Goal: Task Accomplishment & Management: Use online tool/utility

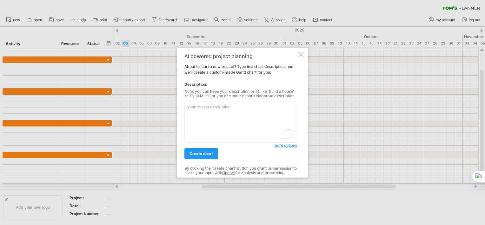
click at [211, 113] on textarea "To enrich screen reader interactions, please activate Accessibility in Grammarl…" at bounding box center [240, 122] width 113 height 41
click at [297, 54] on div "AI powered project planning About to start a new project? Type in a short descr…" at bounding box center [242, 113] width 131 height 130
click at [299, 54] on div at bounding box center [300, 54] width 5 height 5
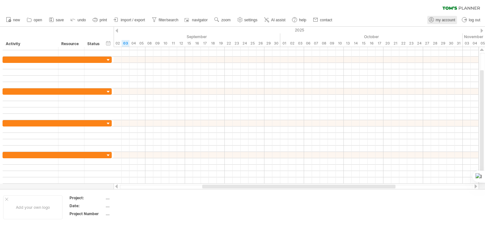
click at [442, 18] on span "my account" at bounding box center [445, 20] width 19 height 4
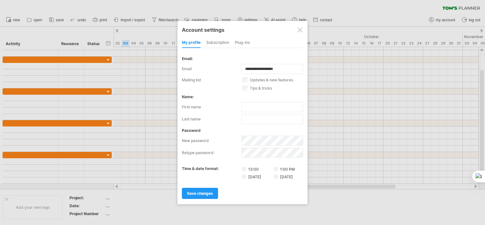
click at [301, 29] on div at bounding box center [299, 29] width 5 height 5
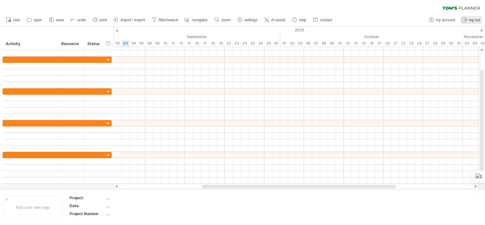
click at [471, 20] on span "log out" at bounding box center [474, 20] width 11 height 4
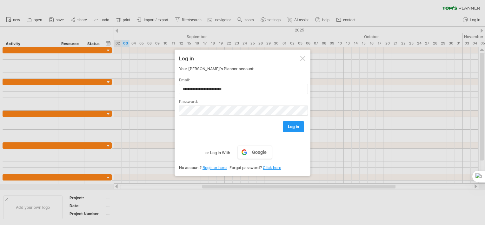
click at [271, 167] on link "Click here" at bounding box center [272, 167] width 18 height 5
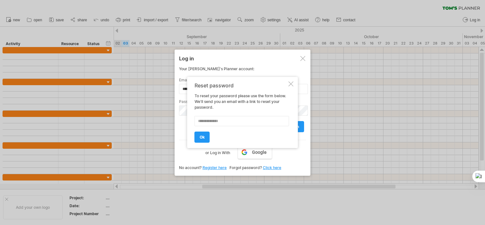
click at [246, 119] on input "text" at bounding box center [241, 121] width 95 height 10
type input "**********"
click at [207, 139] on link "ok" at bounding box center [201, 136] width 15 height 11
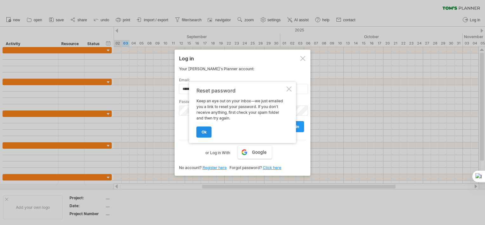
click at [205, 133] on span "ok" at bounding box center [203, 131] width 5 height 5
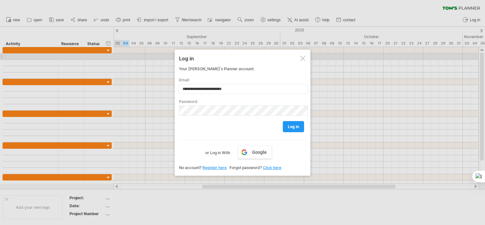
click at [302, 56] on div at bounding box center [302, 58] width 5 height 5
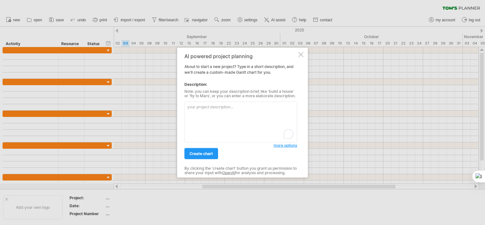
click at [239, 114] on textarea "To enrich screen reader interactions, please activate Accessibility in Grammarl…" at bounding box center [240, 122] width 113 height 41
click at [239, 111] on textarea "To enrich screen reader interactions, please activate Accessibility in Grammarl…" at bounding box center [240, 122] width 113 height 41
click at [304, 58] on div "AI powered project planning About to start a new project? Type in a short descr…" at bounding box center [242, 113] width 131 height 130
click at [303, 52] on div at bounding box center [300, 54] width 5 height 5
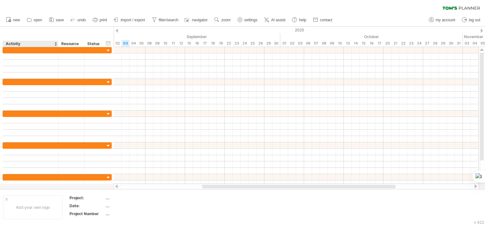
click at [43, 46] on div "Activity" at bounding box center [30, 44] width 49 height 6
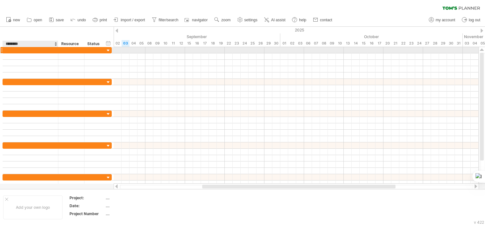
click at [40, 48] on div at bounding box center [30, 50] width 49 height 6
click at [32, 49] on div at bounding box center [30, 50] width 49 height 6
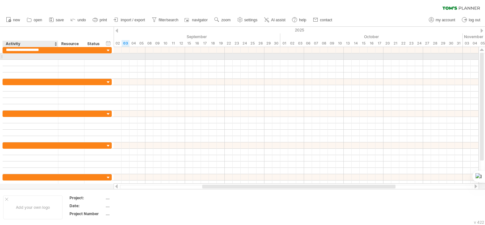
type input "**********"
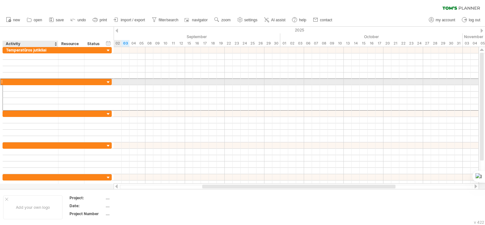
click at [19, 80] on div at bounding box center [30, 82] width 49 height 6
type input "**********"
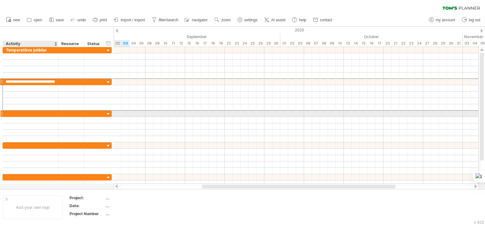
click at [25, 113] on div at bounding box center [30, 113] width 49 height 6
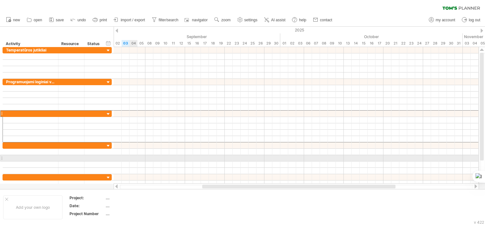
click at [76, 39] on div "hide start/end/duration show start/end/duration ******** Activity ******** Reso…" at bounding box center [57, 37] width 114 height 20
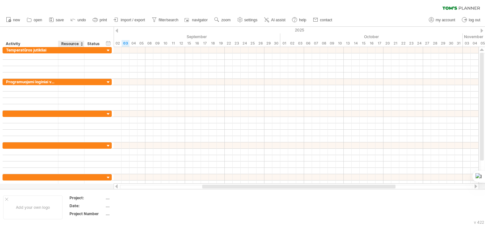
click at [75, 42] on div "Resource" at bounding box center [70, 44] width 19 height 6
click at [74, 42] on input "********" at bounding box center [70, 44] width 19 height 6
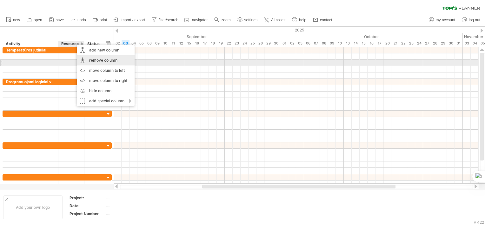
click at [107, 64] on div "remove column" at bounding box center [106, 60] width 58 height 10
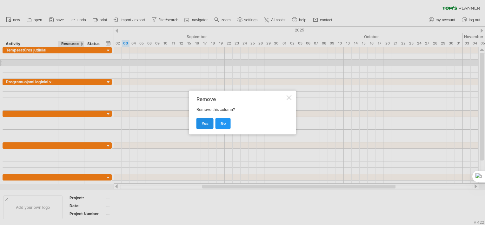
click at [208, 121] on link "yes" at bounding box center [204, 123] width 17 height 11
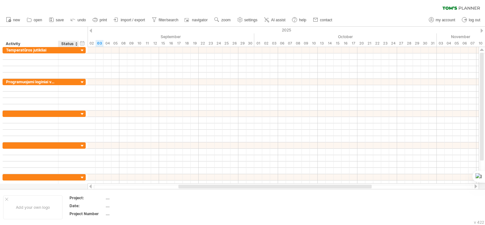
click at [66, 45] on div "Status" at bounding box center [68, 44] width 14 height 6
click at [70, 43] on input "******" at bounding box center [68, 44] width 14 height 6
type input "********"
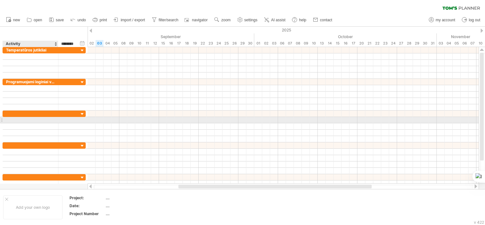
click at [20, 121] on div at bounding box center [30, 120] width 49 height 6
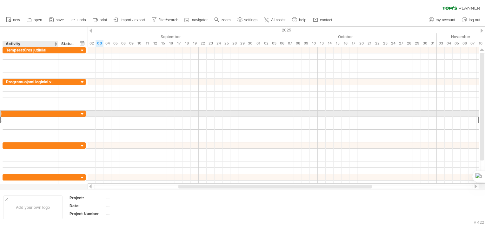
click at [27, 110] on div at bounding box center [30, 113] width 49 height 6
click at [31, 112] on div at bounding box center [30, 113] width 49 height 6
type input "**********"
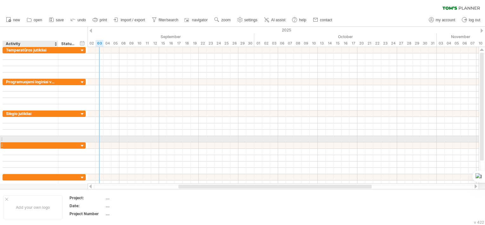
click at [23, 142] on div at bounding box center [30, 145] width 49 height 6
type input "**********"
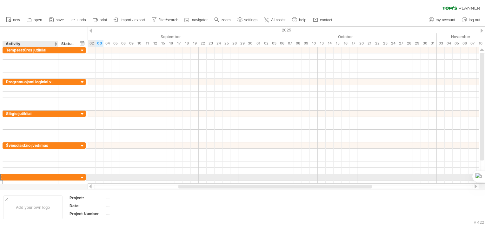
click at [45, 176] on div at bounding box center [30, 177] width 49 height 6
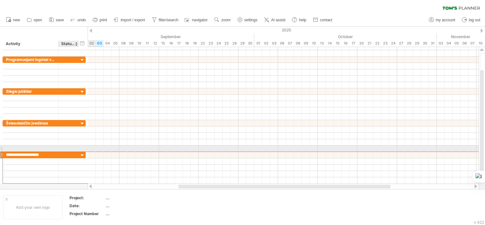
type input "**********"
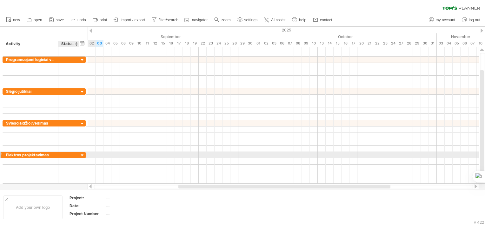
click at [82, 153] on div at bounding box center [82, 155] width 6 height 6
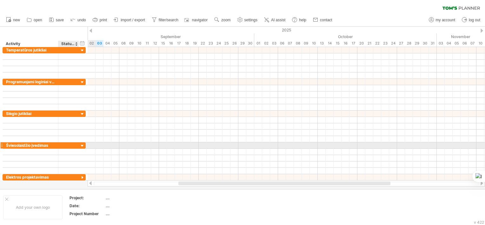
click at [81, 146] on div at bounding box center [82, 146] width 6 height 6
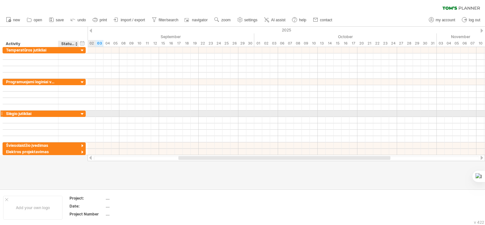
click at [83, 111] on div at bounding box center [82, 114] width 6 height 6
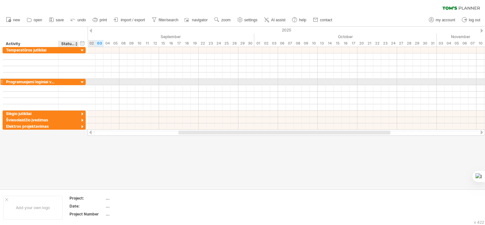
click at [83, 81] on div at bounding box center [82, 82] width 6 height 6
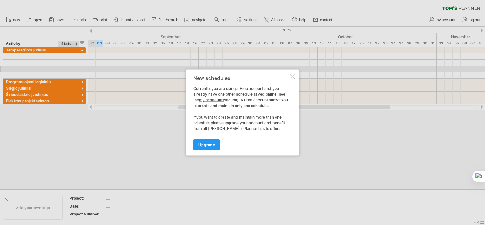
click at [81, 49] on div at bounding box center [242, 112] width 485 height 225
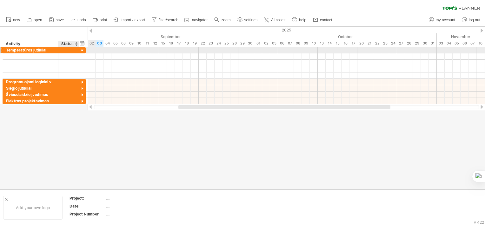
click at [82, 50] on div at bounding box center [82, 51] width 6 height 6
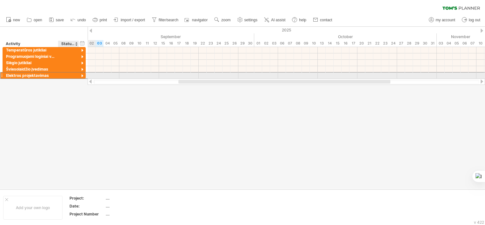
click at [62, 75] on div at bounding box center [69, 75] width 14 height 6
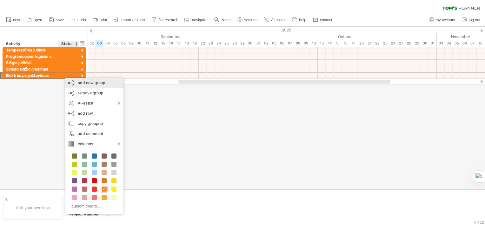
click at [108, 84] on div "add new group" at bounding box center [94, 83] width 58 height 10
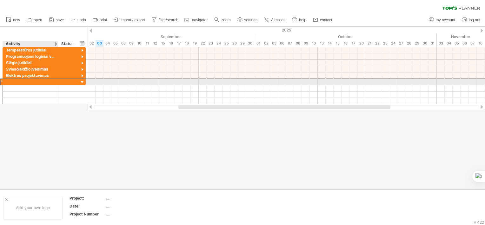
click at [50, 80] on div at bounding box center [30, 82] width 49 height 6
type input "**********"
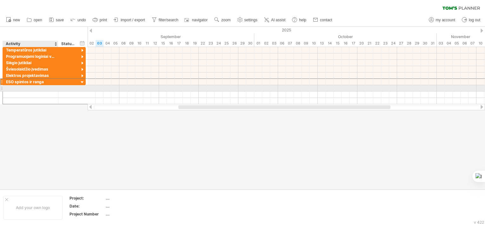
click at [18, 87] on div at bounding box center [30, 88] width 49 height 6
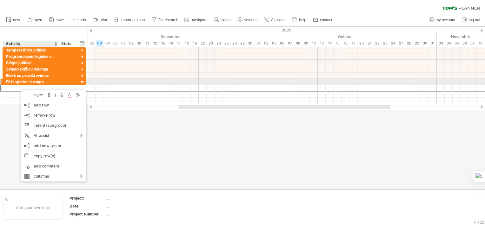
click at [29, 81] on div "ESO spintos ir ranga" at bounding box center [30, 82] width 49 height 6
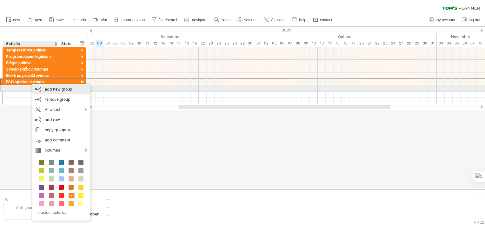
click at [65, 87] on div "add new group" at bounding box center [61, 89] width 58 height 10
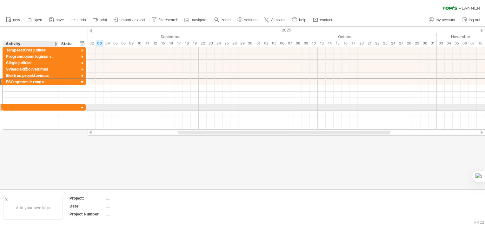
click at [31, 106] on div at bounding box center [30, 107] width 49 height 6
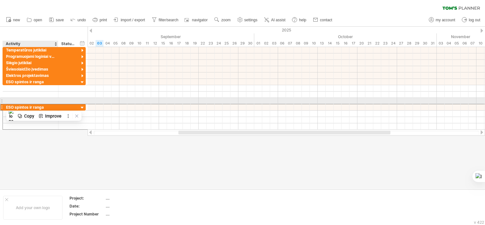
click at [29, 105] on div "ESO spintos ir ranga" at bounding box center [30, 107] width 49 height 6
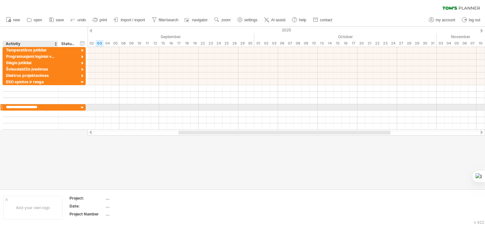
click at [29, 105] on input "**********" at bounding box center [30, 107] width 49 height 6
type input "**********"
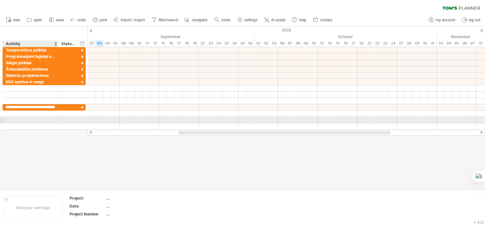
click at [56, 117] on div at bounding box center [57, 120] width 3 height 6
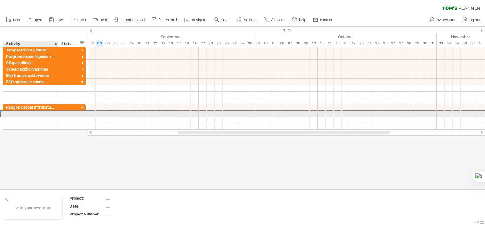
click at [45, 112] on div at bounding box center [30, 113] width 49 height 6
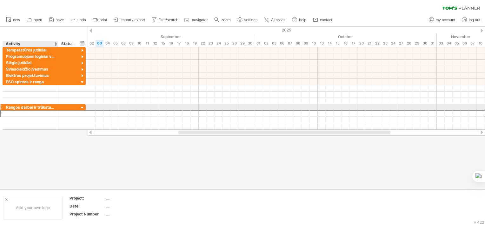
click at [52, 106] on div "Rangos darbai ir trūkstama įranga" at bounding box center [30, 107] width 49 height 6
click at [44, 106] on input "**********" at bounding box center [30, 107] width 49 height 6
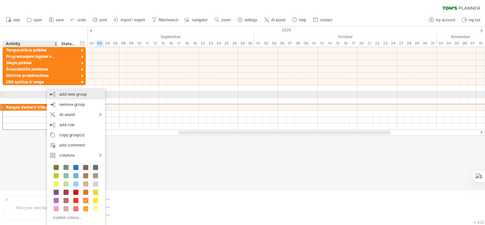
click at [86, 95] on div "add new group" at bounding box center [76, 94] width 58 height 10
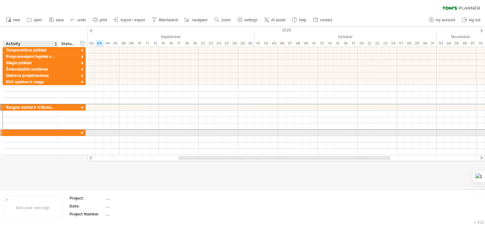
click at [36, 131] on div at bounding box center [30, 132] width 49 height 6
type input "*"
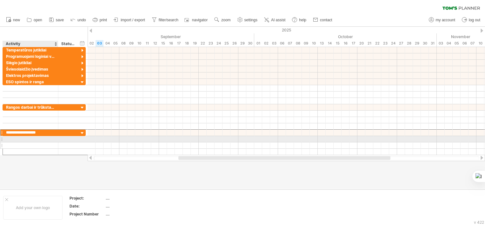
type input "**********"
click at [48, 142] on div at bounding box center [30, 145] width 49 height 6
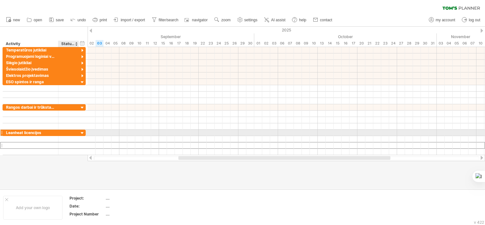
click at [82, 132] on div at bounding box center [82, 133] width 6 height 6
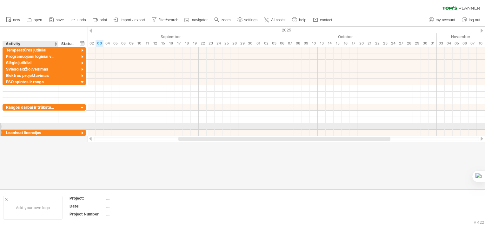
click at [24, 129] on div "Leanheat licencijos" at bounding box center [30, 132] width 49 height 6
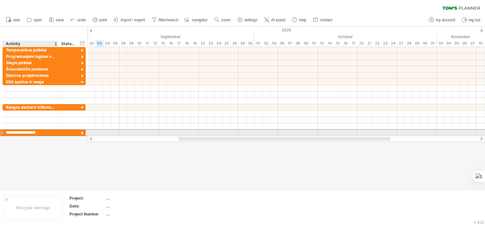
click at [28, 130] on input "**********" at bounding box center [30, 132] width 49 height 6
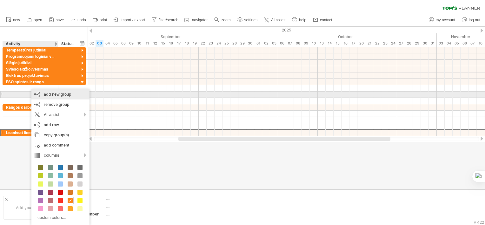
click at [65, 93] on div "add new group" at bounding box center [60, 94] width 58 height 10
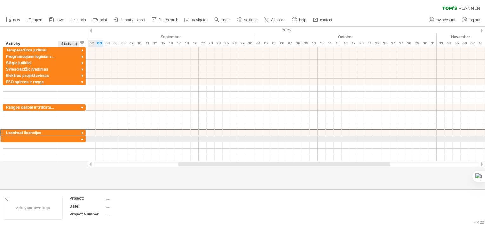
click at [62, 138] on div at bounding box center [69, 139] width 14 height 6
click at [41, 138] on div at bounding box center [30, 139] width 49 height 6
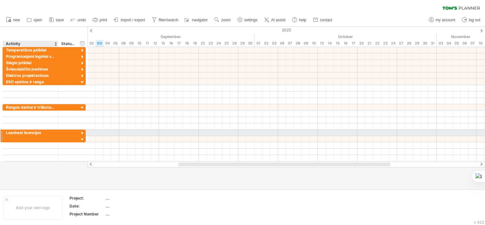
click at [23, 136] on div at bounding box center [30, 139] width 49 height 6
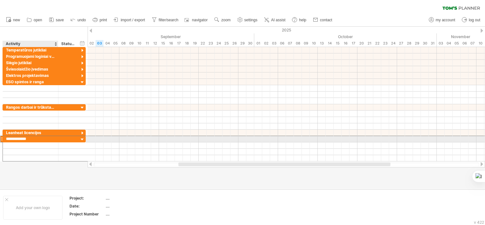
type input "**********"
click at [82, 138] on div at bounding box center [82, 139] width 6 height 6
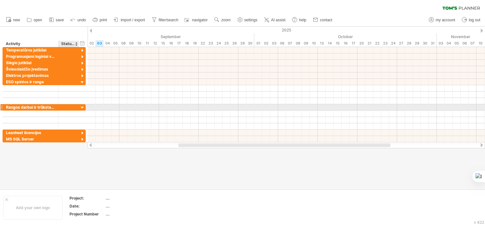
click at [83, 108] on div at bounding box center [82, 108] width 6 height 6
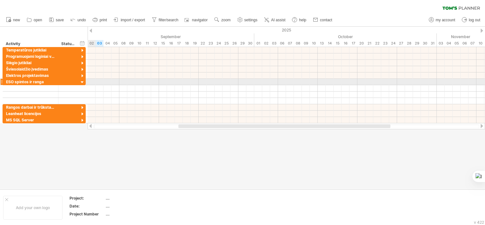
click at [82, 82] on div at bounding box center [82, 82] width 6 height 6
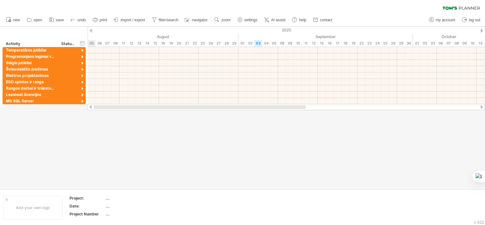
drag, startPoint x: 199, startPoint y: 107, endPoint x: 81, endPoint y: 113, distance: 118.8
click at [81, 113] on div "Trying to reach [DOMAIN_NAME] Connected again... 0% clear filter new" at bounding box center [242, 112] width 485 height 225
drag, startPoint x: 189, startPoint y: 108, endPoint x: 101, endPoint y: 111, distance: 88.5
click at [101, 111] on div "Trying to reach [DOMAIN_NAME] Connected again... 0% clear filter new" at bounding box center [242, 112] width 485 height 225
drag, startPoint x: 174, startPoint y: 108, endPoint x: 82, endPoint y: 113, distance: 91.5
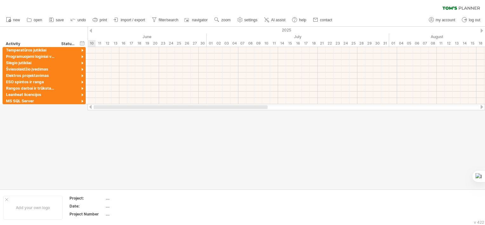
click at [82, 113] on div "Trying to reach [DOMAIN_NAME] Connected again... 0% clear filter new" at bounding box center [242, 112] width 485 height 225
drag, startPoint x: 159, startPoint y: 107, endPoint x: 81, endPoint y: 109, distance: 77.8
click at [81, 109] on div "Trying to reach [DOMAIN_NAME] Connected again... 0% clear filter new" at bounding box center [242, 112] width 485 height 225
drag, startPoint x: 154, startPoint y: 107, endPoint x: 75, endPoint y: 108, distance: 79.3
click at [75, 108] on div "Trying to reach [DOMAIN_NAME] Connected again... 0% clear filter new" at bounding box center [242, 112] width 485 height 225
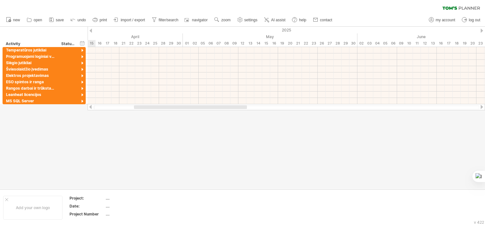
drag, startPoint x: 111, startPoint y: 109, endPoint x: 114, endPoint y: 107, distance: 3.6
click at [89, 109] on div at bounding box center [286, 107] width 397 height 6
drag, startPoint x: 147, startPoint y: 107, endPoint x: 92, endPoint y: 113, distance: 55.5
click at [92, 113] on div "Trying to reach [DOMAIN_NAME] Connected again... 0% clear filter new" at bounding box center [242, 112] width 485 height 225
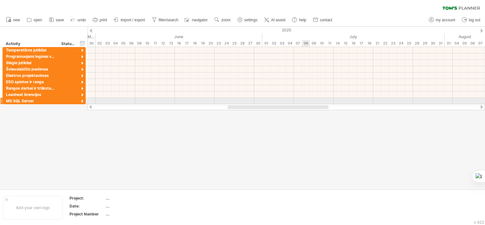
drag, startPoint x: 216, startPoint y: 108, endPoint x: 307, endPoint y: 103, distance: 91.2
click at [307, 103] on div "Trying to reach [DOMAIN_NAME] Connected again... 0% clear filter new" at bounding box center [242, 112] width 485 height 225
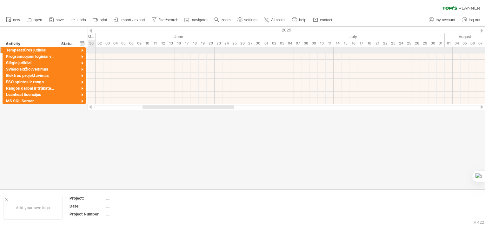
click at [83, 51] on div at bounding box center [82, 51] width 6 height 6
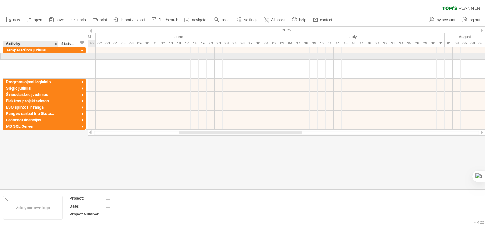
click at [37, 58] on div at bounding box center [30, 56] width 49 height 6
type input "**********"
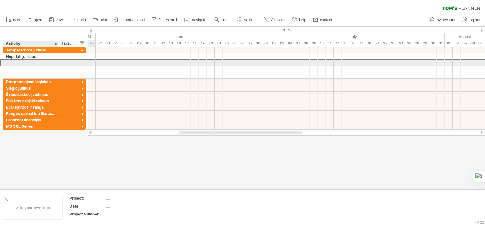
click at [36, 62] on div at bounding box center [30, 63] width 49 height 6
type input "**********"
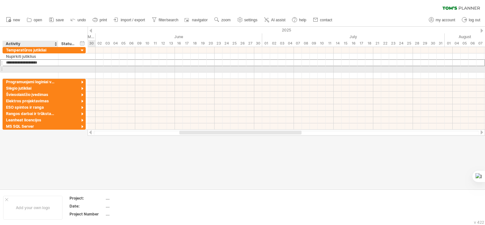
click at [41, 69] on div at bounding box center [30, 69] width 49 height 6
type input "**********"
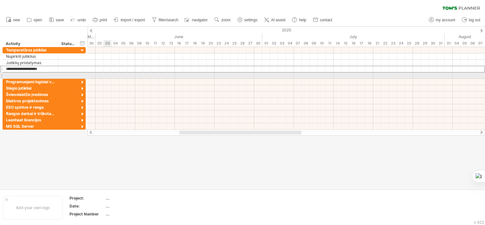
click at [106, 75] on div at bounding box center [286, 75] width 397 height 6
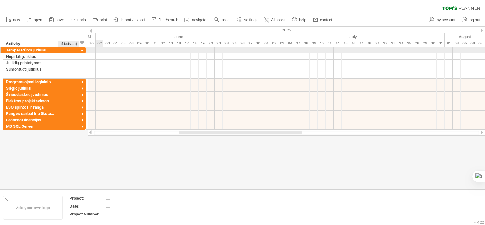
click at [83, 51] on div at bounding box center [82, 51] width 6 height 6
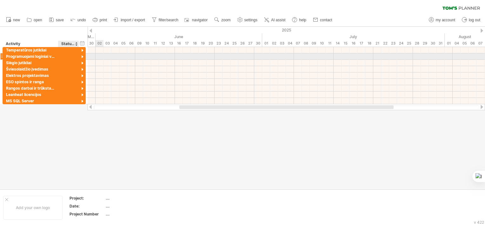
click at [81, 58] on div at bounding box center [82, 57] width 6 height 6
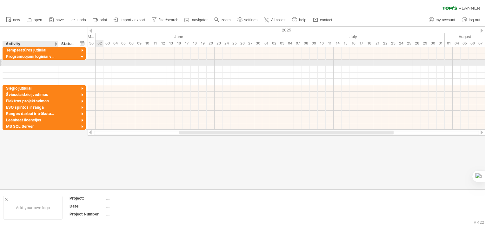
click at [40, 62] on div at bounding box center [30, 63] width 49 height 6
type input "**********"
click at [40, 62] on div "Nupirkiti jutiklius" at bounding box center [30, 63] width 49 height 6
click at [40, 62] on input "**********" at bounding box center [30, 63] width 49 height 6
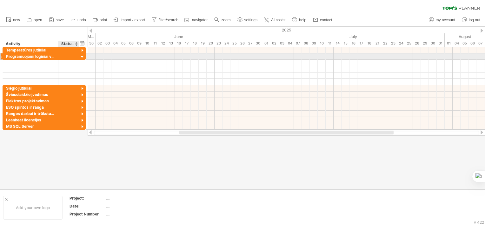
click at [80, 56] on div at bounding box center [82, 57] width 6 height 6
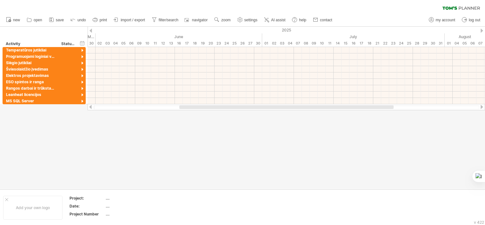
drag, startPoint x: 213, startPoint y: 109, endPoint x: 188, endPoint y: 110, distance: 24.8
click at [188, 110] on div at bounding box center [286, 107] width 397 height 6
drag, startPoint x: 198, startPoint y: 107, endPoint x: 115, endPoint y: 126, distance: 85.4
click at [107, 110] on div "Trying to reach [DOMAIN_NAME] Connected again... 0% clear filter new" at bounding box center [242, 112] width 485 height 225
drag, startPoint x: 180, startPoint y: 108, endPoint x: 92, endPoint y: 112, distance: 88.0
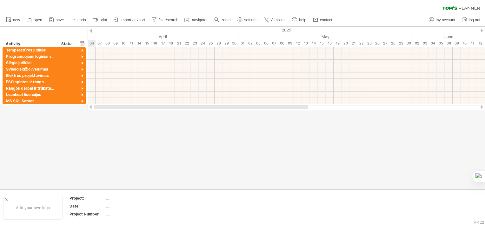
click at [92, 112] on div "Trying to reach [DOMAIN_NAME] Connected again... 0% clear filter new" at bounding box center [242, 112] width 485 height 225
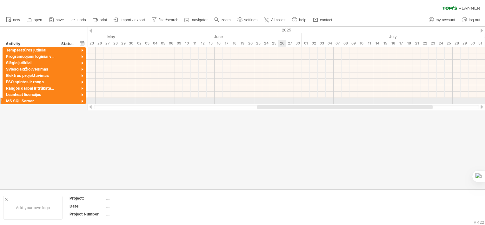
drag, startPoint x: 174, startPoint y: 108, endPoint x: 278, endPoint y: 104, distance: 104.1
click at [278, 104] on div at bounding box center [286, 107] width 397 height 6
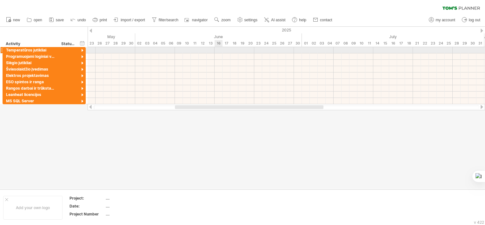
click at [220, 51] on div at bounding box center [286, 50] width 397 height 6
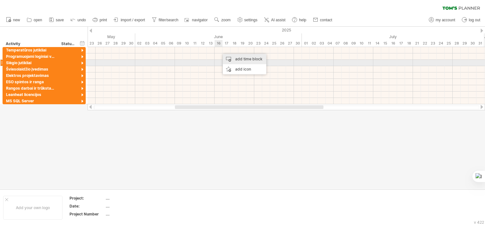
click at [244, 61] on div "add time block" at bounding box center [244, 59] width 43 height 10
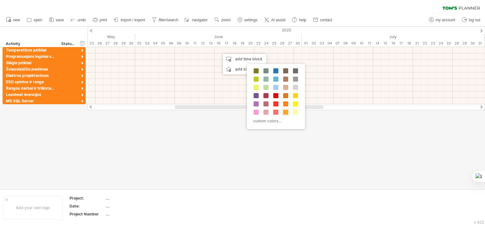
click at [284, 112] on span at bounding box center [285, 111] width 5 height 5
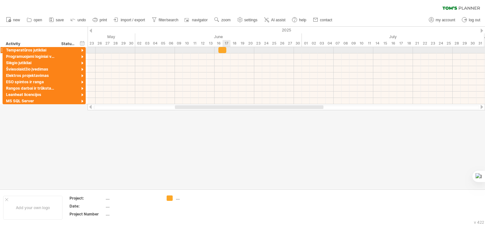
click at [223, 50] on div at bounding box center [222, 50] width 8 height 6
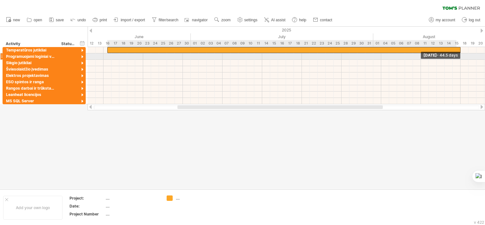
drag, startPoint x: 226, startPoint y: 49, endPoint x: 458, endPoint y: 53, distance: 231.9
click at [458, 53] on div "[DATE] - 44.5 days [DATE]" at bounding box center [286, 75] width 397 height 57
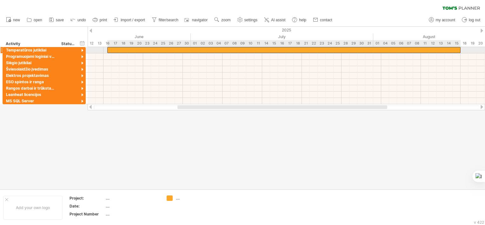
click at [261, 49] on div at bounding box center [283, 50] width 353 height 6
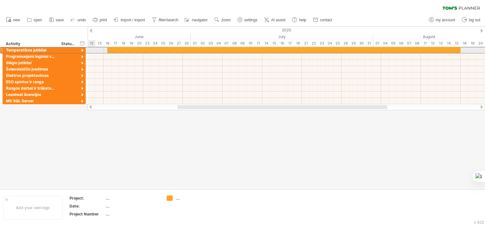
click at [72, 49] on div at bounding box center [69, 50] width 14 height 6
click at [72, 49] on input "text" at bounding box center [69, 50] width 14 height 6
type input "*******"
click at [70, 53] on div at bounding box center [69, 56] width 14 height 6
click at [250, 48] on div at bounding box center [283, 50] width 353 height 6
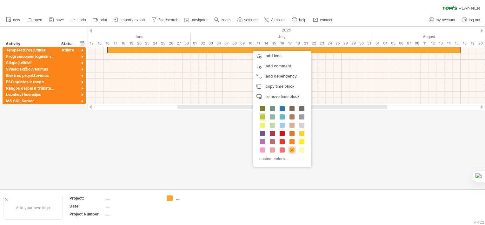
click at [260, 117] on span at bounding box center [262, 116] width 5 height 5
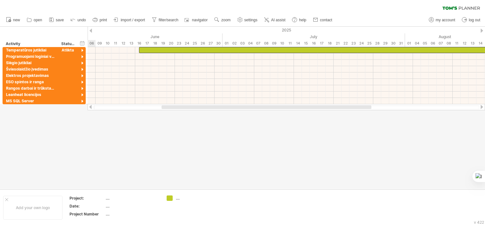
drag, startPoint x: 238, startPoint y: 107, endPoint x: 222, endPoint y: 108, distance: 15.9
click at [222, 108] on div at bounding box center [266, 107] width 210 height 4
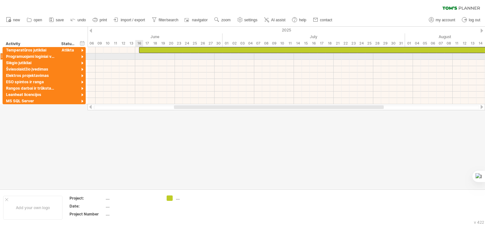
click at [141, 56] on div at bounding box center [286, 56] width 397 height 6
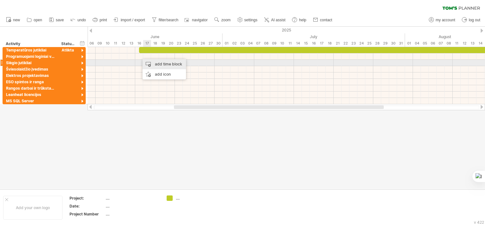
click at [157, 64] on div "add time block" at bounding box center [163, 64] width 43 height 10
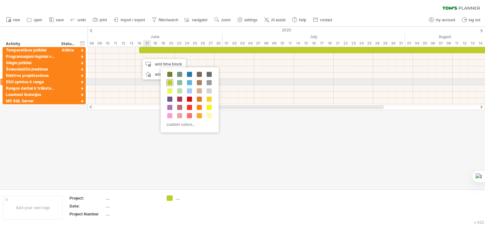
click at [171, 83] on span at bounding box center [169, 82] width 5 height 5
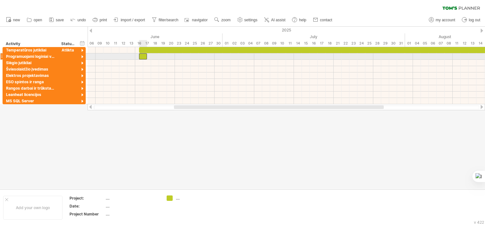
click at [143, 57] on div at bounding box center [143, 56] width 8 height 6
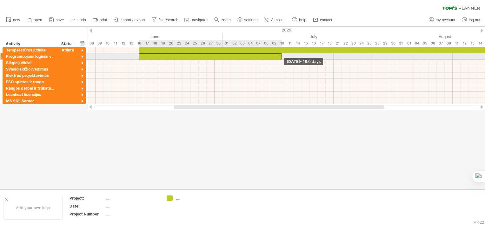
drag, startPoint x: 147, startPoint y: 56, endPoint x: 283, endPoint y: 56, distance: 135.8
click at [283, 56] on div "[DATE] - 18.0 days [DATE]" at bounding box center [286, 75] width 397 height 57
click at [277, 58] on div at bounding box center [210, 56] width 143 height 6
click at [280, 56] on div at bounding box center [210, 56] width 143 height 6
drag, startPoint x: 282, startPoint y: 56, endPoint x: 298, endPoint y: 58, distance: 16.0
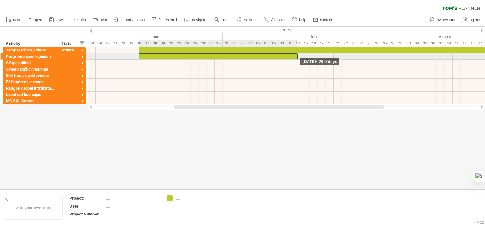
click at [298, 58] on span at bounding box center [297, 56] width 3 height 6
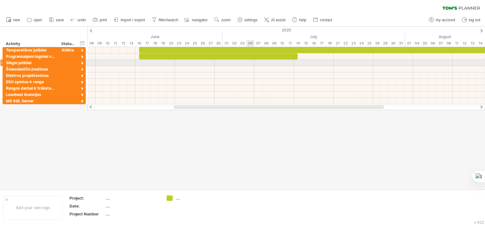
click at [252, 66] on div at bounding box center [286, 69] width 397 height 6
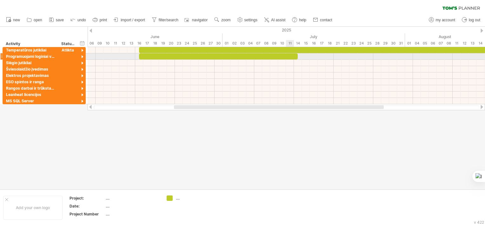
click at [294, 57] on div at bounding box center [218, 56] width 159 height 6
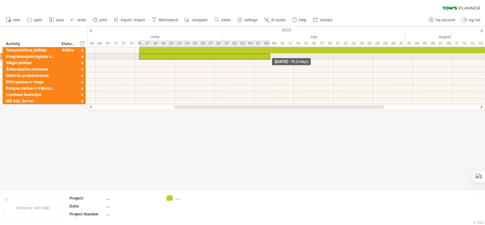
drag, startPoint x: 299, startPoint y: 57, endPoint x: 271, endPoint y: 55, distance: 27.4
click at [271, 55] on div "[DATE] - 16.5 days [DATE]" at bounding box center [286, 75] width 397 height 57
drag, startPoint x: 270, startPoint y: 57, endPoint x: 257, endPoint y: 56, distance: 12.4
click at [257, 56] on span at bounding box center [258, 56] width 3 height 6
click at [252, 57] on div at bounding box center [198, 56] width 119 height 6
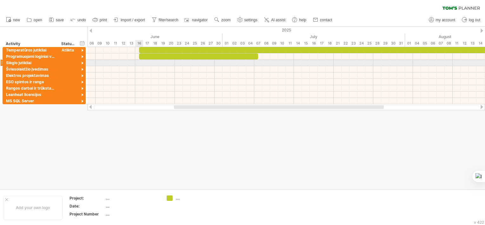
click at [141, 61] on div at bounding box center [286, 63] width 397 height 6
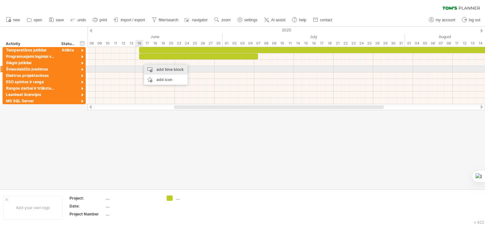
click at [162, 71] on div "add time block" at bounding box center [165, 69] width 43 height 10
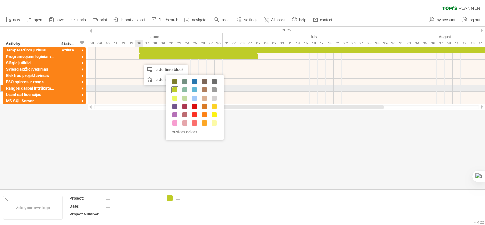
click at [175, 88] on span at bounding box center [174, 89] width 5 height 5
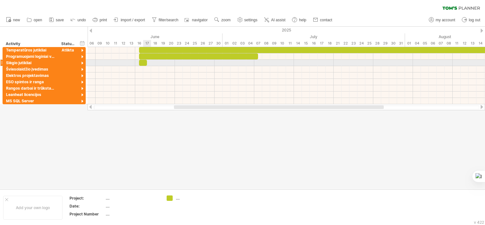
click at [144, 62] on div at bounding box center [143, 63] width 8 height 6
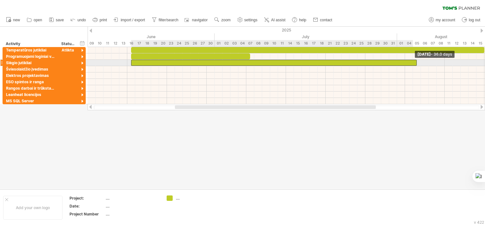
drag, startPoint x: 146, startPoint y: 63, endPoint x: 413, endPoint y: 62, distance: 267.7
click at [413, 62] on div at bounding box center [274, 63] width 286 height 6
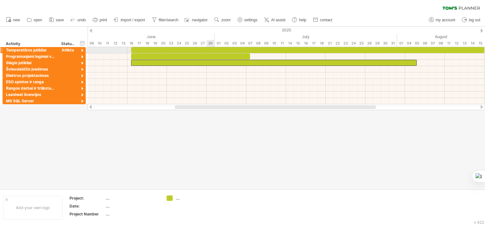
click at [207, 50] on div at bounding box center [307, 50] width 353 height 6
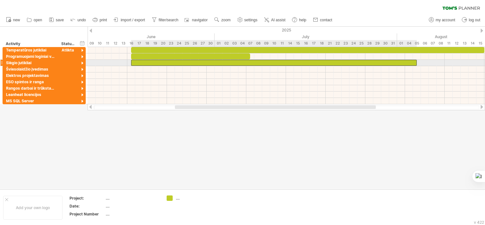
click at [404, 64] on div at bounding box center [274, 63] width 286 height 6
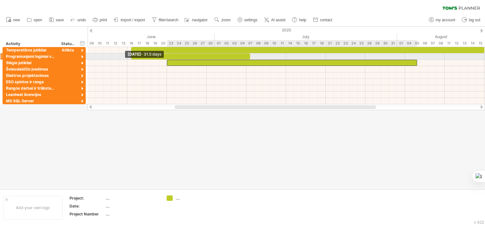
drag, startPoint x: 131, startPoint y: 61, endPoint x: 167, endPoint y: 59, distance: 36.2
click at [167, 60] on span at bounding box center [167, 63] width 3 height 6
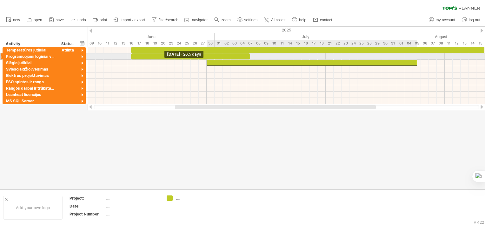
drag, startPoint x: 167, startPoint y: 62, endPoint x: 207, endPoint y: 58, distance: 39.5
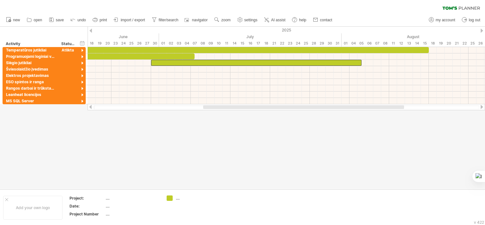
drag, startPoint x: 368, startPoint y: 108, endPoint x: 396, endPoint y: 109, distance: 28.6
click at [396, 109] on div at bounding box center [286, 107] width 385 height 4
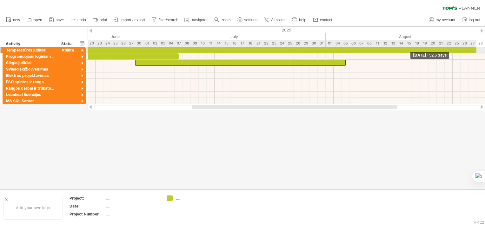
drag, startPoint x: 428, startPoint y: 49, endPoint x: 476, endPoint y: 48, distance: 47.3
click at [476, 48] on span at bounding box center [476, 50] width 3 height 6
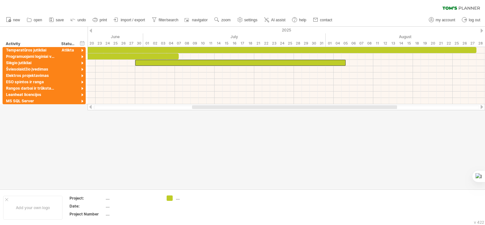
drag, startPoint x: 393, startPoint y: 105, endPoint x: 354, endPoint y: 107, distance: 39.1
click at [354, 107] on div at bounding box center [286, 107] width 397 height 6
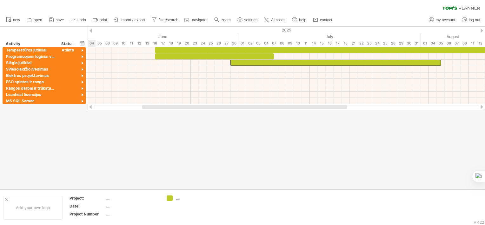
drag, startPoint x: 353, startPoint y: 107, endPoint x: 303, endPoint y: 111, distance: 49.9
click at [303, 111] on div "Trying to reach [DOMAIN_NAME] Connected again... 0% clear filter new" at bounding box center [242, 112] width 485 height 225
click at [301, 62] on div at bounding box center [335, 63] width 210 height 6
click at [460, 50] on div at bounding box center [363, 50] width 417 height 6
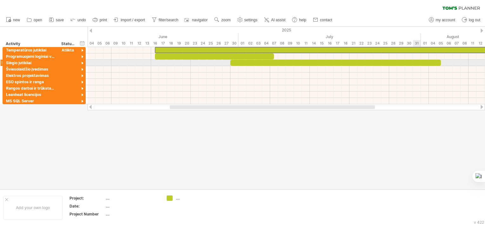
click at [417, 60] on div at bounding box center [335, 63] width 210 height 6
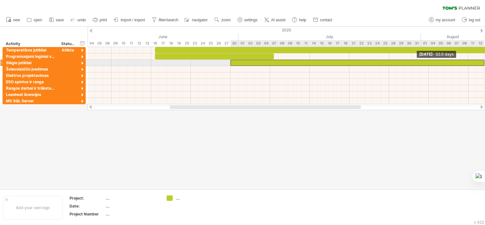
drag, startPoint x: 440, startPoint y: 62, endPoint x: 482, endPoint y: 60, distance: 41.6
click at [482, 60] on div at bounding box center [357, 63] width 254 height 6
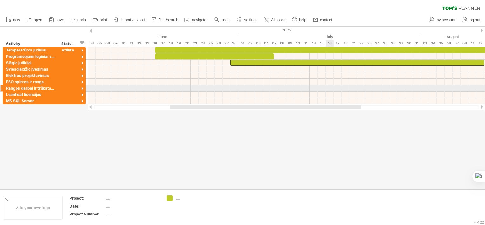
click at [332, 87] on div at bounding box center [286, 88] width 397 height 6
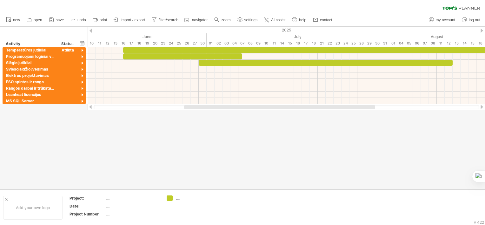
drag, startPoint x: 343, startPoint y: 107, endPoint x: 357, endPoint y: 105, distance: 14.3
click at [357, 105] on div at bounding box center [279, 107] width 191 height 4
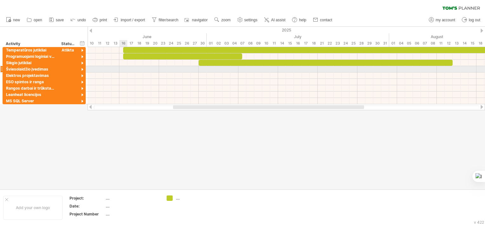
click at [126, 69] on div at bounding box center [286, 69] width 397 height 6
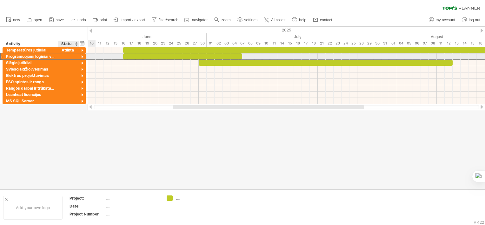
click at [71, 55] on div at bounding box center [69, 56] width 14 height 6
type input "*******"
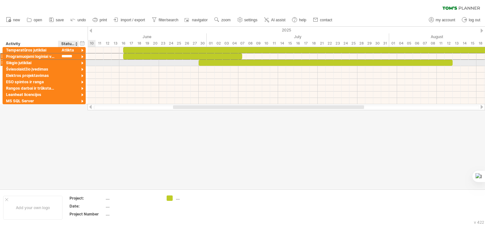
click at [70, 61] on div at bounding box center [69, 63] width 14 height 6
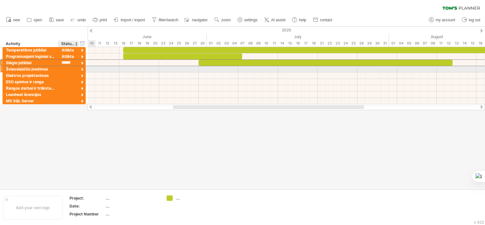
type input "*******"
click at [70, 68] on div at bounding box center [69, 69] width 14 height 6
click at [125, 69] on div at bounding box center [286, 69] width 397 height 6
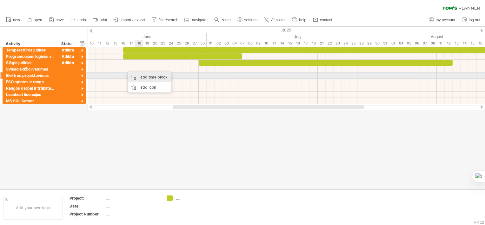
click at [152, 78] on div "add time block" at bounding box center [149, 77] width 43 height 10
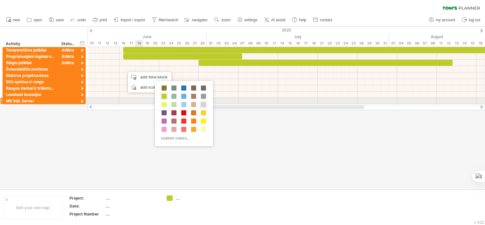
click at [204, 103] on span at bounding box center [203, 104] width 5 height 5
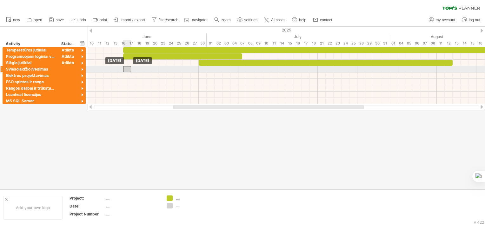
click at [129, 68] on div at bounding box center [127, 69] width 8 height 6
click at [69, 70] on div at bounding box center [69, 69] width 14 height 6
type input "*******"
click at [82, 70] on div at bounding box center [82, 70] width 6 height 6
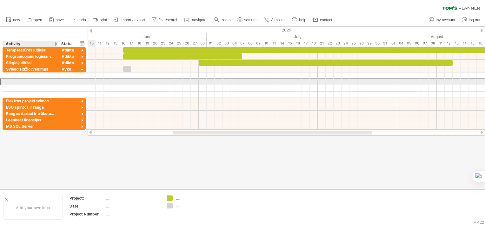
click at [26, 81] on div at bounding box center [30, 82] width 49 height 6
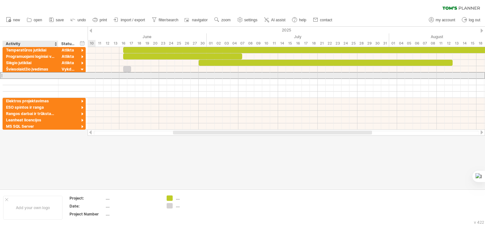
click at [30, 76] on div at bounding box center [30, 75] width 49 height 6
type input "**********"
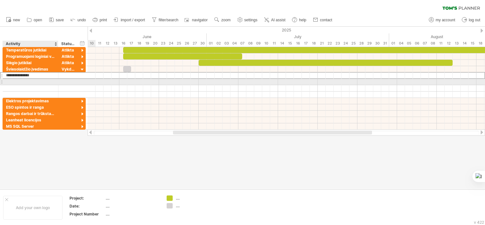
click at [32, 82] on div at bounding box center [30, 82] width 49 height 6
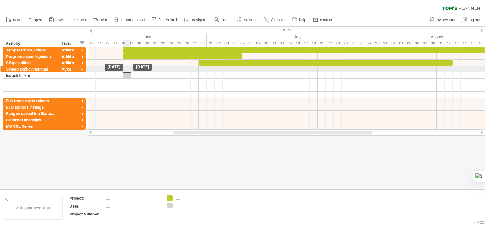
drag, startPoint x: 128, startPoint y: 66, endPoint x: 126, endPoint y: 72, distance: 6.2
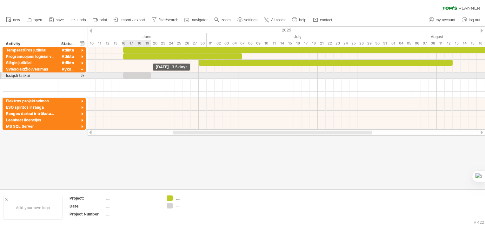
drag, startPoint x: 131, startPoint y: 74, endPoint x: 153, endPoint y: 73, distance: 22.2
click at [151, 73] on div at bounding box center [137, 75] width 28 height 6
click at [138, 75] on div at bounding box center [139, 75] width 32 height 6
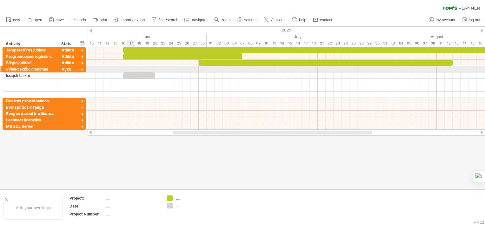
click at [134, 69] on div at bounding box center [286, 69] width 397 height 6
click at [134, 66] on div at bounding box center [286, 69] width 397 height 6
drag, startPoint x: 131, startPoint y: 75, endPoint x: 132, endPoint y: 70, distance: 5.4
drag, startPoint x: 155, startPoint y: 70, endPoint x: 128, endPoint y: 68, distance: 26.4
click at [128, 68] on div "[DATE] - 0.5 days [DATE]" at bounding box center [286, 88] width 397 height 82
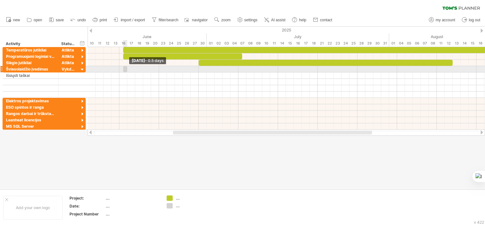
click at [126, 68] on span at bounding box center [127, 69] width 3 height 6
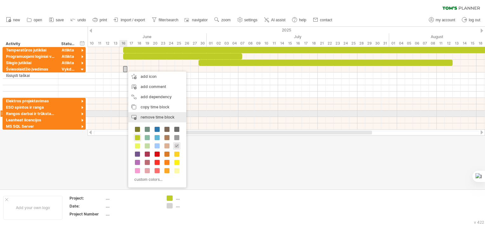
click at [158, 116] on span "remove time block" at bounding box center [158, 117] width 34 height 5
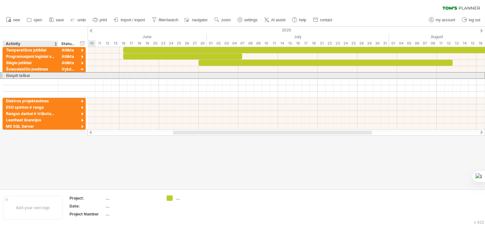
click at [44, 76] on div "Išsiųsti taškai" at bounding box center [30, 75] width 49 height 6
type input "*"
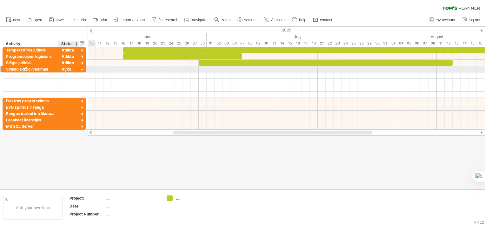
click at [80, 70] on div at bounding box center [82, 70] width 6 height 6
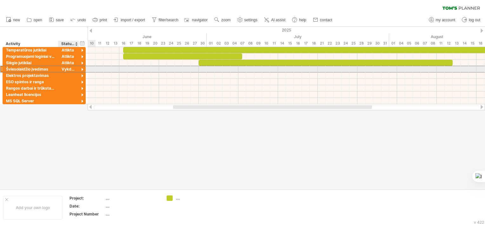
click at [67, 69] on div "Vykdoma" at bounding box center [69, 69] width 14 height 6
click at [67, 69] on input "*******" at bounding box center [69, 69] width 14 height 6
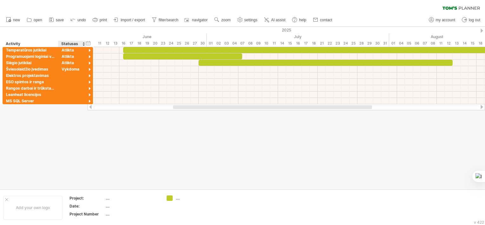
drag, startPoint x: 77, startPoint y: 42, endPoint x: 84, endPoint y: 39, distance: 7.8
click at [84, 39] on div "hide start/end/duration show start/end/duration ******** Activity ******** Stat…" at bounding box center [47, 37] width 94 height 20
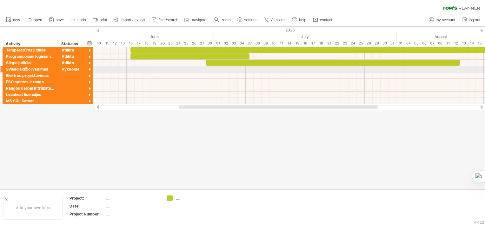
click at [79, 68] on div "Vykdoma" at bounding box center [72, 69] width 21 height 6
click at [81, 70] on input "*******" at bounding box center [72, 69] width 21 height 6
click at [133, 70] on div at bounding box center [290, 69] width 390 height 6
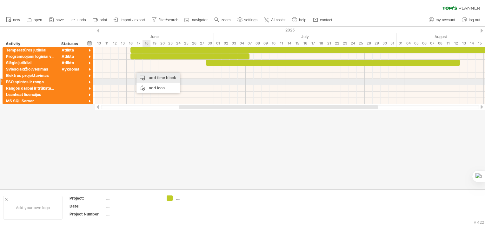
click at [163, 80] on div "add time block" at bounding box center [157, 78] width 43 height 10
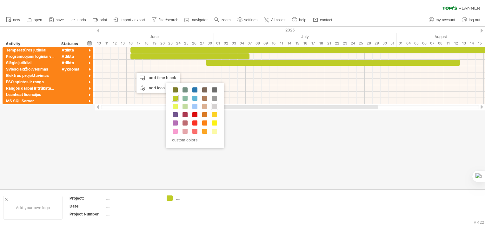
click at [213, 106] on span at bounding box center [214, 106] width 5 height 5
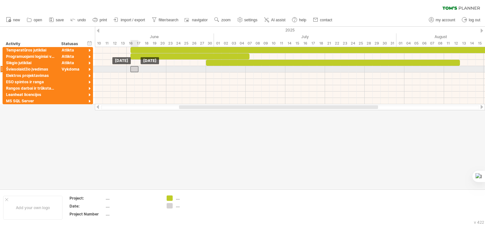
drag, startPoint x: 138, startPoint y: 69, endPoint x: 132, endPoint y: 69, distance: 6.0
click at [132, 69] on div at bounding box center [134, 69] width 8 height 6
click at [135, 70] on div at bounding box center [134, 69] width 8 height 6
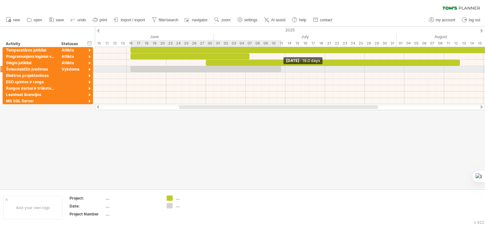
drag, startPoint x: 139, startPoint y: 69, endPoint x: 282, endPoint y: 66, distance: 143.4
click at [282, 66] on div "[DATE] - 19.0 days [DATE]" at bounding box center [290, 75] width 390 height 57
click at [279, 69] on div at bounding box center [205, 69] width 151 height 6
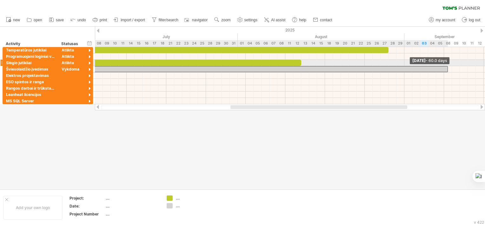
drag, startPoint x: 280, startPoint y: 68, endPoint x: 447, endPoint y: 65, distance: 166.3
click at [447, 65] on div "[DATE] - 60.0 days [DATE]" at bounding box center [290, 75] width 390 height 57
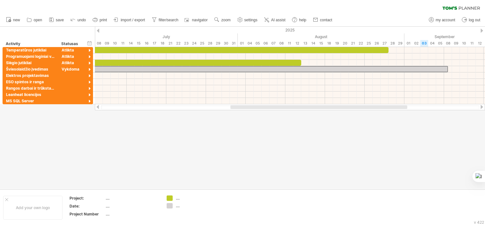
drag, startPoint x: 363, startPoint y: 109, endPoint x: 359, endPoint y: 109, distance: 4.1
click at [359, 109] on div at bounding box center [290, 107] width 378 height 4
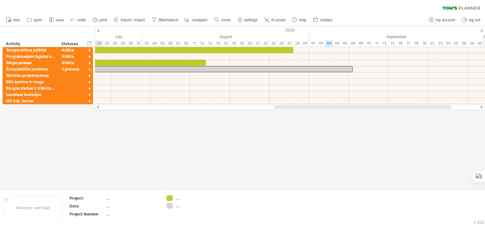
drag, startPoint x: 362, startPoint y: 106, endPoint x: 407, endPoint y: 105, distance: 44.4
click at [407, 105] on div at bounding box center [362, 107] width 177 height 4
click at [336, 70] on div at bounding box center [115, 69] width 476 height 6
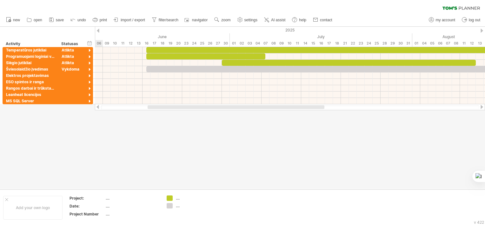
drag, startPoint x: 316, startPoint y: 107, endPoint x: 208, endPoint y: 121, distance: 109.2
click at [208, 121] on div "Trying to reach [DOMAIN_NAME] Connected again... 0% clear filter new" at bounding box center [242, 112] width 485 height 225
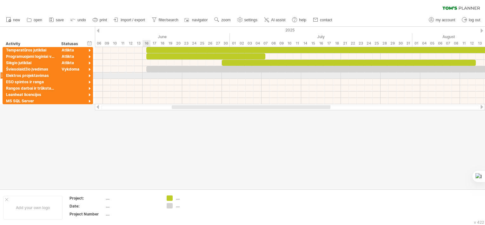
click at [149, 77] on div at bounding box center [290, 75] width 390 height 6
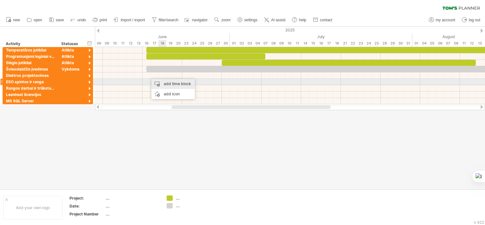
click at [172, 84] on div "add time block" at bounding box center [172, 84] width 43 height 10
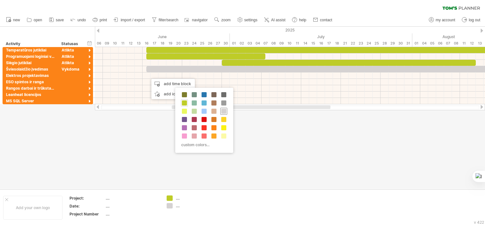
click at [225, 112] on span at bounding box center [223, 110] width 5 height 5
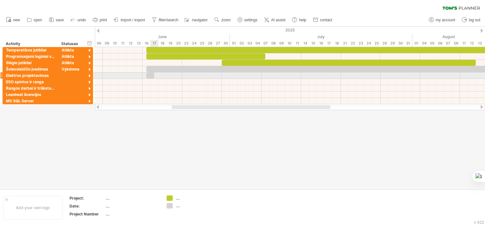
click at [151, 76] on div at bounding box center [150, 75] width 8 height 6
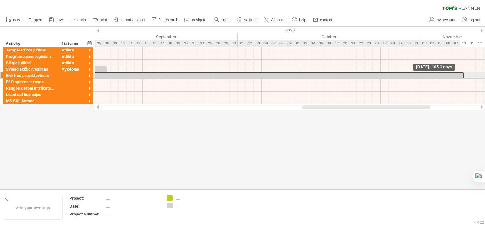
drag, startPoint x: 154, startPoint y: 77, endPoint x: 462, endPoint y: 74, distance: 307.7
click at [462, 74] on span at bounding box center [463, 75] width 3 height 6
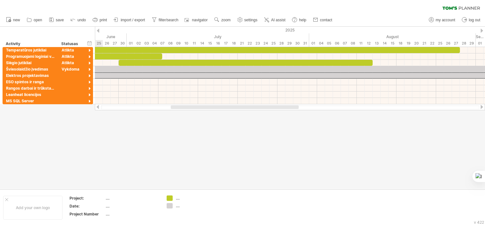
drag, startPoint x: 402, startPoint y: 107, endPoint x: 270, endPoint y: 120, distance: 132.4
click at [270, 120] on div "Trying to reach [DOMAIN_NAME] Connected again... 0% clear filter new" at bounding box center [242, 112] width 485 height 225
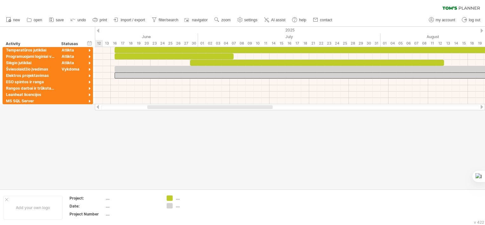
drag, startPoint x: 247, startPoint y: 108, endPoint x: 224, endPoint y: 115, distance: 24.2
click at [224, 115] on div "Trying to reach [DOMAIN_NAME] Connected again... 0% clear filter new" at bounding box center [242, 112] width 485 height 225
click at [69, 76] on div at bounding box center [72, 75] width 21 height 6
type input "*"
type input "********"
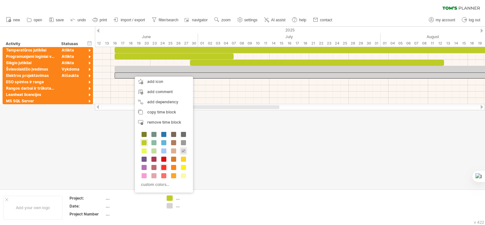
click at [165, 165] on span at bounding box center [163, 167] width 5 height 5
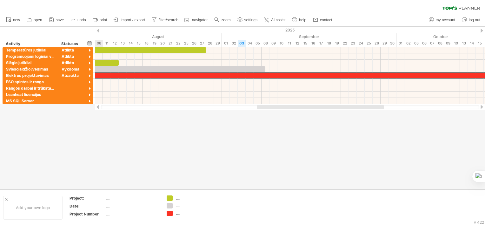
drag, startPoint x: 239, startPoint y: 107, endPoint x: 344, endPoint y: 107, distance: 105.3
click at [344, 107] on div at bounding box center [320, 107] width 127 height 4
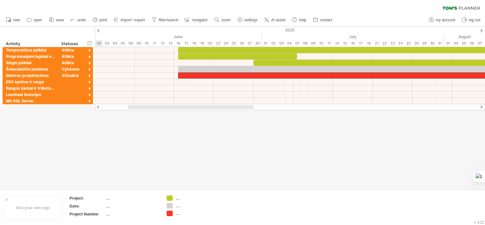
drag, startPoint x: 344, startPoint y: 107, endPoint x: 218, endPoint y: 107, distance: 125.6
click at [218, 107] on div at bounding box center [191, 107] width 126 height 4
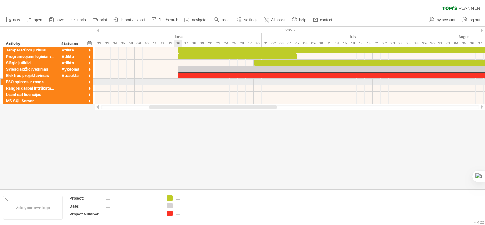
click at [179, 81] on div at bounding box center [290, 82] width 390 height 6
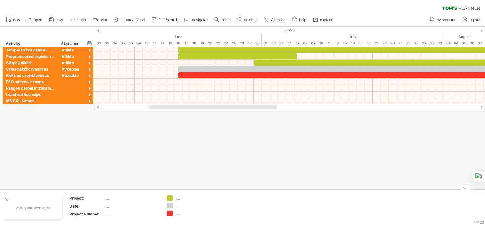
click at [177, 217] on td ".... .... ...." at bounding box center [188, 207] width 50 height 24
click at [178, 214] on div "...." at bounding box center [193, 212] width 35 height 5
click at [178, 213] on input "text" at bounding box center [191, 212] width 31 height 5
type input "********"
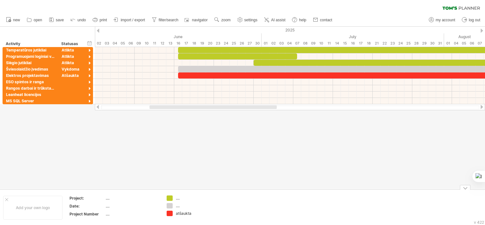
click at [180, 197] on div "...." at bounding box center [193, 197] width 35 height 5
type input "*******"
click at [181, 205] on div "...." at bounding box center [193, 205] width 35 height 5
type input "*******"
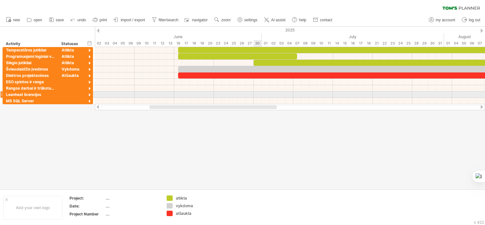
click at [254, 94] on div at bounding box center [290, 94] width 390 height 6
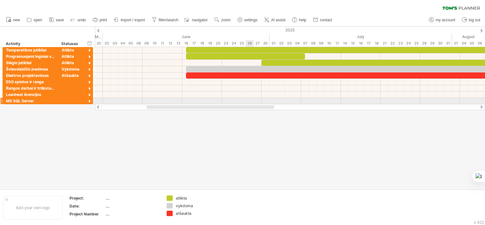
drag, startPoint x: 253, startPoint y: 107, endPoint x: 250, endPoint y: 102, distance: 5.5
click at [250, 102] on div "Trying to reach [DOMAIN_NAME] Connected again... 0% clear filter new" at bounding box center [242, 112] width 485 height 225
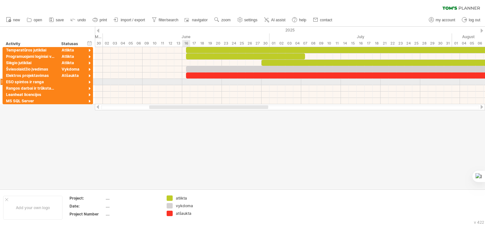
click at [188, 80] on div at bounding box center [290, 82] width 390 height 6
click at [185, 80] on div at bounding box center [290, 82] width 390 height 6
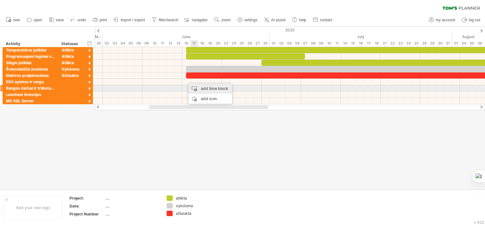
click at [207, 89] on div "add time block" at bounding box center [209, 88] width 43 height 10
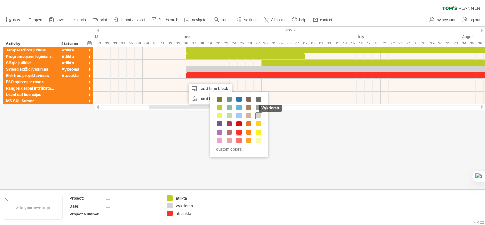
click at [259, 115] on span at bounding box center [258, 115] width 5 height 5
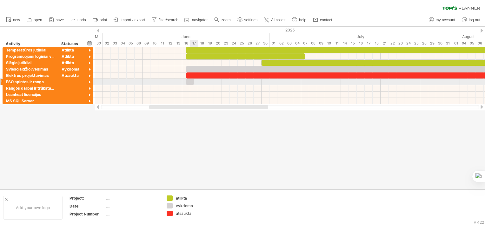
click at [192, 81] on div at bounding box center [190, 82] width 8 height 6
click at [191, 81] on div at bounding box center [190, 82] width 8 height 6
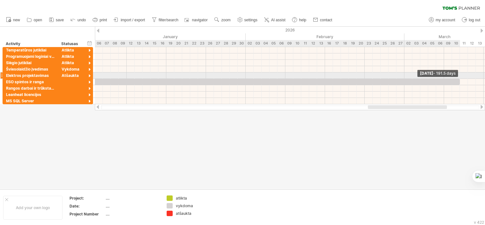
drag, startPoint x: 193, startPoint y: 82, endPoint x: 458, endPoint y: 76, distance: 265.0
click at [458, 76] on div "[DATE] - 191.5 days [DATE]" at bounding box center [290, 75] width 390 height 57
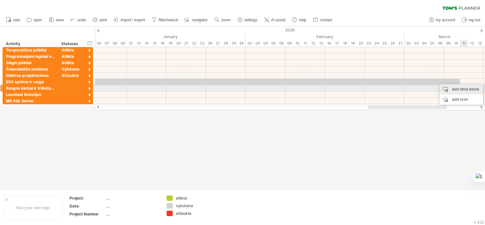
click at [459, 91] on div "add time block" at bounding box center [460, 89] width 43 height 10
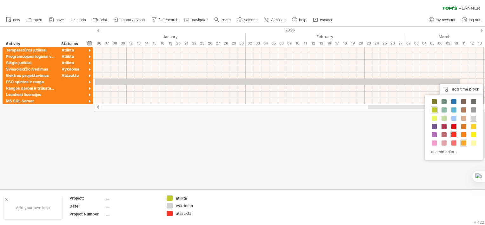
click at [464, 142] on span at bounding box center [463, 142] width 5 height 5
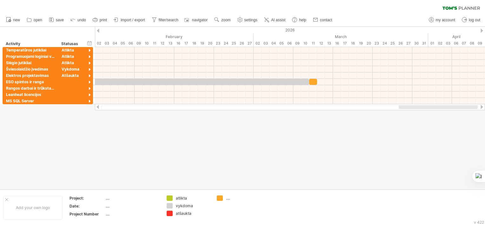
drag, startPoint x: 425, startPoint y: 107, endPoint x: 456, endPoint y: 104, distance: 30.9
click at [456, 104] on div at bounding box center [290, 107] width 390 height 6
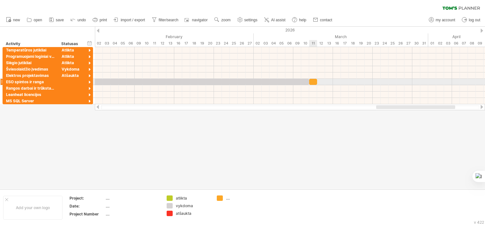
click at [314, 81] on div at bounding box center [313, 82] width 8 height 6
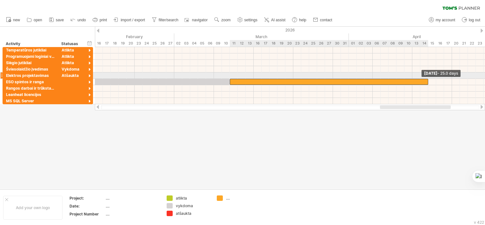
drag, startPoint x: 317, startPoint y: 81, endPoint x: 426, endPoint y: 76, distance: 109.6
click at [426, 76] on div "[DATE] - 25.0 days [DATE]" at bounding box center [290, 75] width 390 height 57
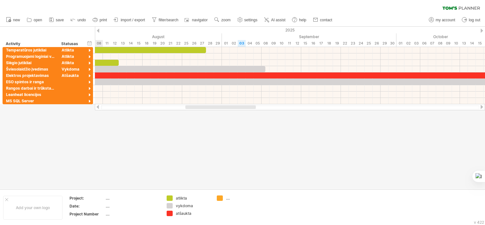
drag, startPoint x: 398, startPoint y: 107, endPoint x: 204, endPoint y: 119, distance: 194.2
click at [204, 119] on div "Trying to reach [DOMAIN_NAME] Connected again... 0% clear filter new" at bounding box center [242, 112] width 485 height 225
click at [227, 197] on div "...." at bounding box center [243, 197] width 35 height 5
type input "**********"
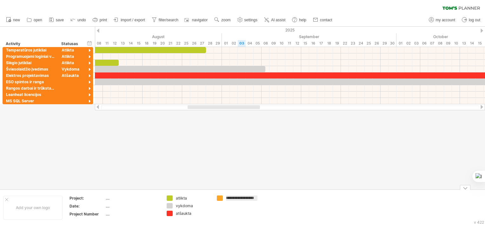
click at [342, 172] on div at bounding box center [242, 108] width 485 height 162
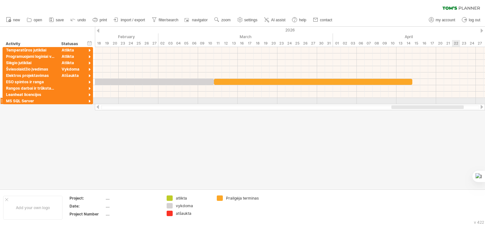
drag, startPoint x: 251, startPoint y: 107, endPoint x: 452, endPoint y: 99, distance: 201.9
click at [452, 99] on div "Trying to reach [DOMAIN_NAME] Connected again... 0% clear filter new" at bounding box center [242, 112] width 485 height 225
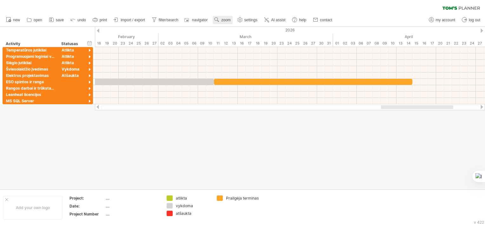
click at [229, 19] on span "zoom" at bounding box center [225, 20] width 9 height 4
click at [249, 29] on div "Month" at bounding box center [249, 27] width 35 height 10
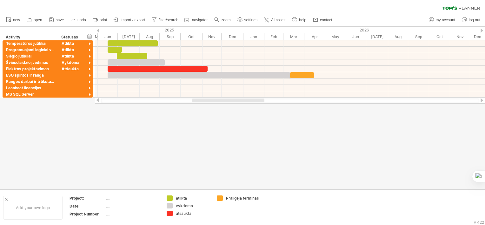
drag, startPoint x: 271, startPoint y: 100, endPoint x: 238, endPoint y: 107, distance: 33.9
click at [238, 107] on div "Trying to reach [DOMAIN_NAME] Connected again... 0% clear filter new" at bounding box center [242, 112] width 485 height 225
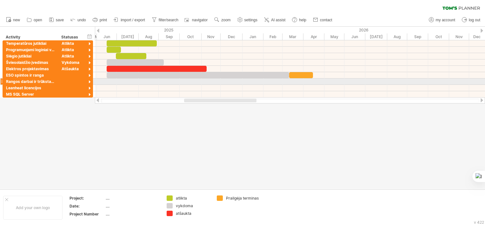
click at [108, 82] on div at bounding box center [290, 81] width 390 height 6
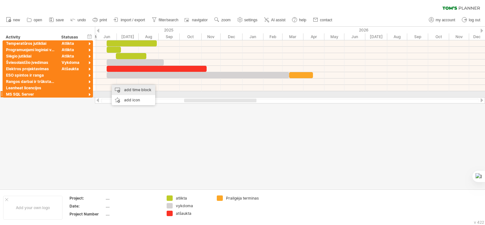
click at [136, 92] on div "add time block" at bounding box center [133, 90] width 43 height 10
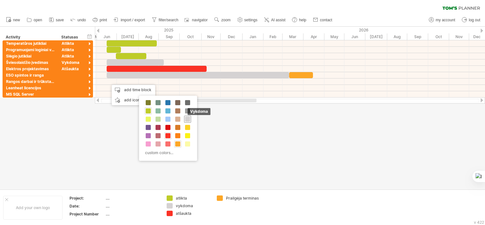
click at [186, 118] on span at bounding box center [187, 118] width 5 height 5
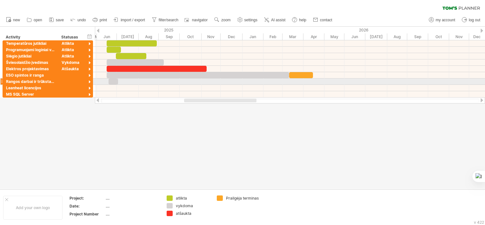
click at [112, 81] on div at bounding box center [113, 81] width 10 height 6
click at [112, 81] on div at bounding box center [114, 81] width 10 height 6
click at [107, 80] on span at bounding box center [107, 81] width 3 height 6
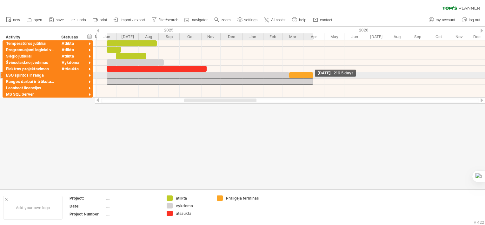
drag, startPoint x: 118, startPoint y: 81, endPoint x: 312, endPoint y: 77, distance: 194.2
click at [197, 77] on div at bounding box center [197, 68] width 0 height 57
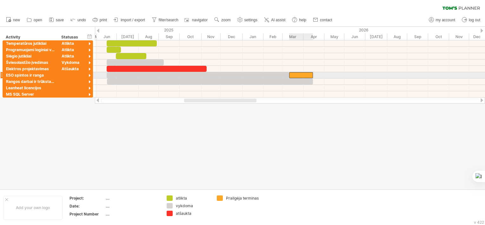
click at [300, 73] on div at bounding box center [301, 75] width 24 height 6
click at [296, 76] on div at bounding box center [301, 75] width 24 height 6
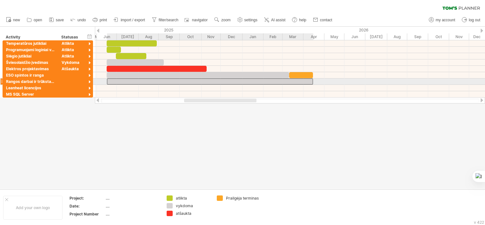
click at [309, 81] on div at bounding box center [210, 81] width 206 height 6
click at [312, 80] on span at bounding box center [313, 81] width 3 height 6
drag, startPoint x: 312, startPoint y: 82, endPoint x: 316, endPoint y: 81, distance: 3.5
click at [316, 81] on span at bounding box center [316, 81] width 3 height 6
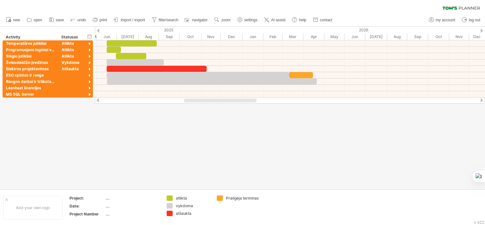
click at [325, 139] on div at bounding box center [242, 108] width 485 height 162
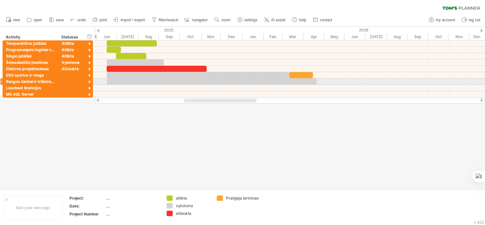
click at [305, 82] on div at bounding box center [212, 81] width 210 height 6
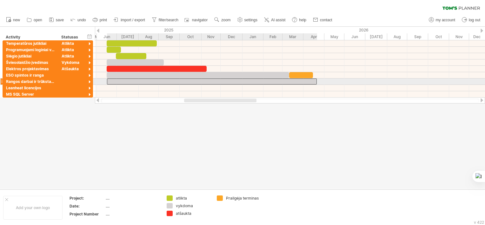
click at [305, 82] on div at bounding box center [212, 81] width 210 height 6
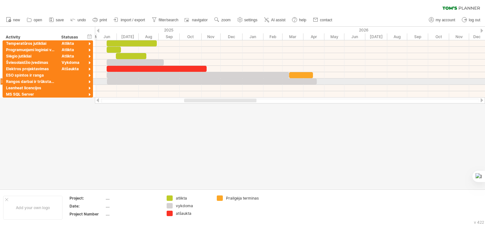
click at [305, 82] on div at bounding box center [212, 81] width 210 height 6
click at [292, 82] on div at bounding box center [212, 81] width 210 height 6
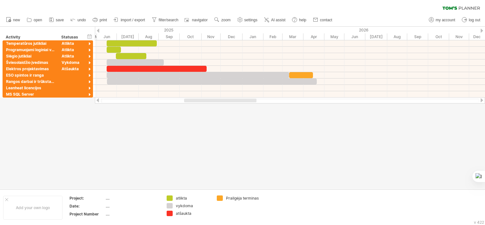
click at [291, 132] on div at bounding box center [242, 108] width 485 height 162
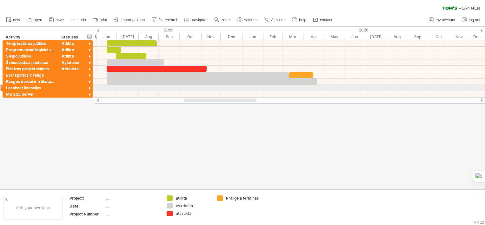
click at [233, 87] on div at bounding box center [290, 88] width 390 height 6
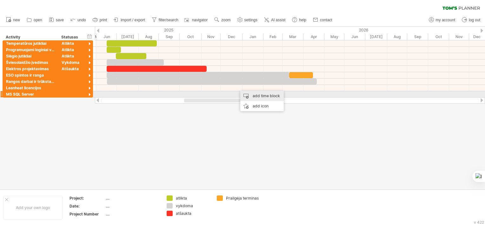
click at [259, 97] on div "add time block" at bounding box center [261, 96] width 43 height 10
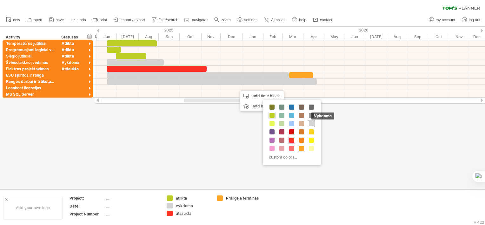
click at [312, 123] on span at bounding box center [311, 123] width 5 height 5
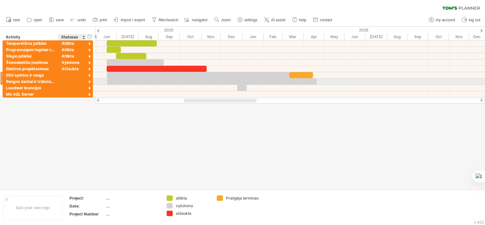
click at [76, 76] on div at bounding box center [72, 75] width 21 height 6
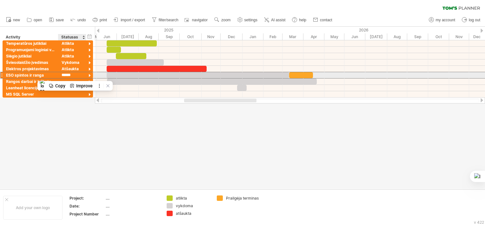
type input "*******"
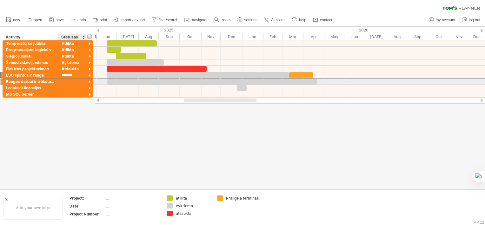
click at [71, 79] on div at bounding box center [72, 81] width 21 height 6
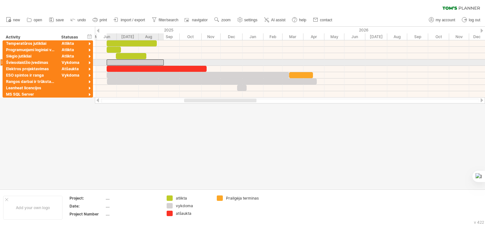
click at [151, 60] on div at bounding box center [135, 62] width 57 height 6
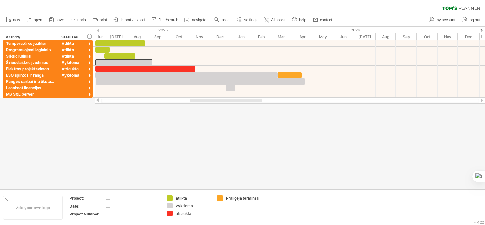
drag, startPoint x: 209, startPoint y: 101, endPoint x: 215, endPoint y: 102, distance: 6.1
click at [215, 102] on div at bounding box center [226, 100] width 72 height 4
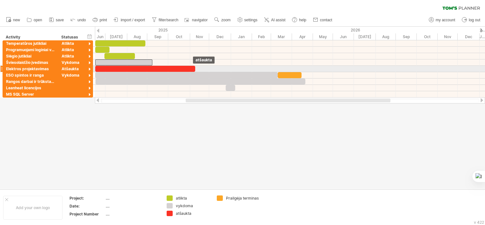
click at [192, 69] on div at bounding box center [145, 69] width 100 height 6
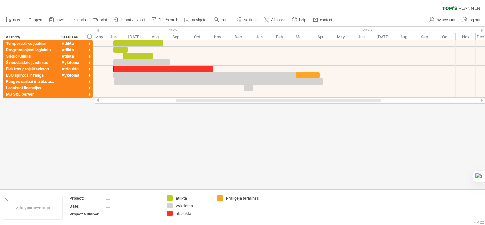
drag, startPoint x: 213, startPoint y: 101, endPoint x: 204, endPoint y: 100, distance: 9.6
click at [204, 100] on div at bounding box center [278, 100] width 205 height 4
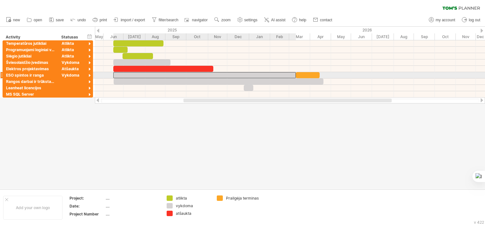
click at [143, 75] on div at bounding box center [204, 75] width 182 height 6
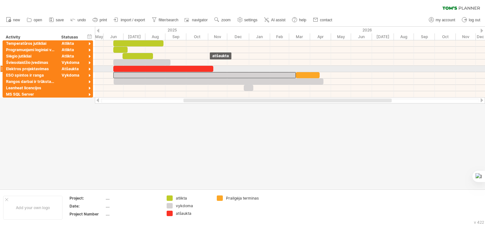
click at [209, 68] on div at bounding box center [163, 69] width 100 height 6
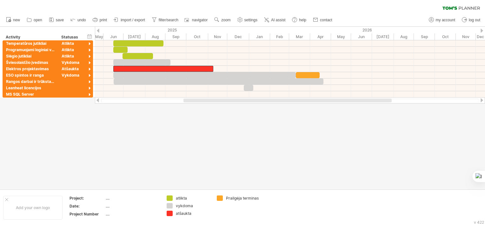
click at [233, 119] on div at bounding box center [242, 108] width 485 height 162
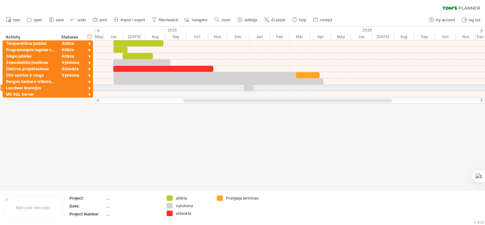
click at [197, 89] on div at bounding box center [290, 88] width 390 height 6
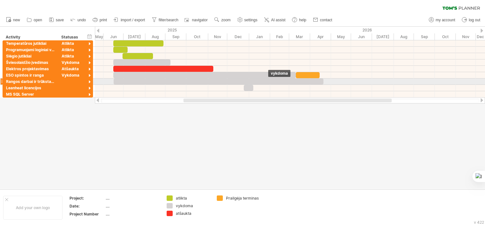
click at [320, 81] on div at bounding box center [219, 81] width 210 height 6
click at [319, 81] on div at bounding box center [219, 81] width 210 height 6
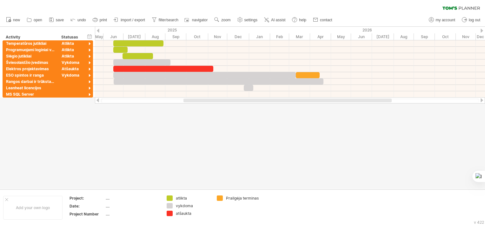
click at [321, 126] on div at bounding box center [242, 108] width 485 height 162
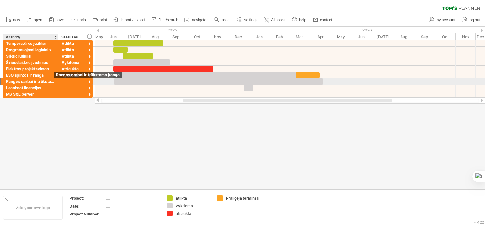
click at [43, 82] on div "Rangos darbai ir trūkstama įranga" at bounding box center [30, 81] width 49 height 6
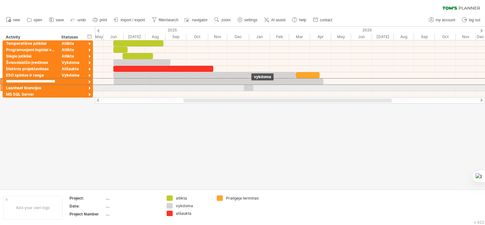
click at [249, 88] on div at bounding box center [249, 88] width 10 height 6
click at [247, 88] on div at bounding box center [249, 88] width 10 height 6
click at [251, 88] on div at bounding box center [249, 88] width 10 height 6
drag, startPoint x: 252, startPoint y: 86, endPoint x: 248, endPoint y: 87, distance: 4.5
click at [248, 87] on span at bounding box center [249, 88] width 3 height 6
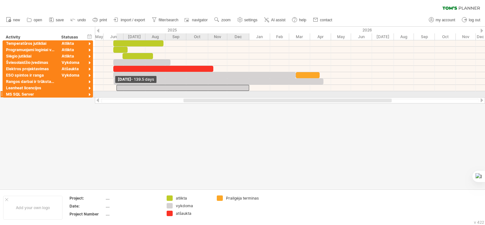
drag, startPoint x: 244, startPoint y: 88, endPoint x: 116, endPoint y: 91, distance: 127.6
click at [116, 91] on div "[DATE] - 5.5 days [DATE] - 139.5 days" at bounding box center [290, 68] width 390 height 57
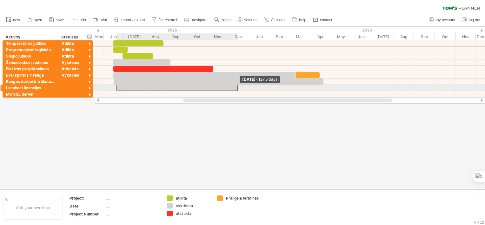
drag, startPoint x: 249, startPoint y: 87, endPoint x: 238, endPoint y: 86, distance: 11.4
click at [238, 86] on span at bounding box center [237, 88] width 3 height 6
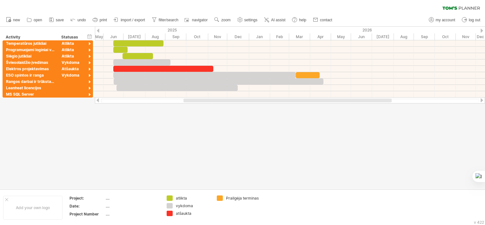
click at [258, 123] on div at bounding box center [242, 108] width 485 height 162
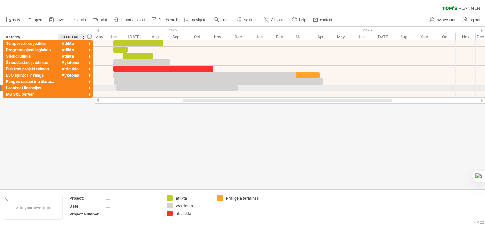
click at [79, 87] on div at bounding box center [72, 88] width 21 height 6
click at [79, 87] on input "text" at bounding box center [72, 88] width 21 height 6
type input "********"
click at [141, 85] on div at bounding box center [177, 88] width 122 height 6
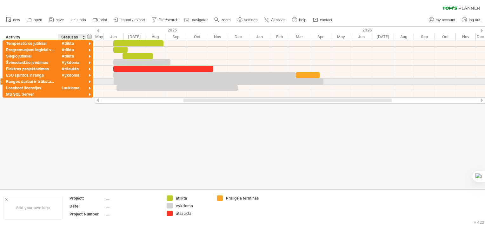
click at [79, 80] on div at bounding box center [72, 81] width 21 height 6
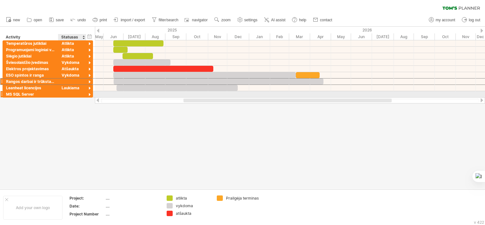
click at [71, 93] on div at bounding box center [72, 94] width 21 height 6
type input "********"
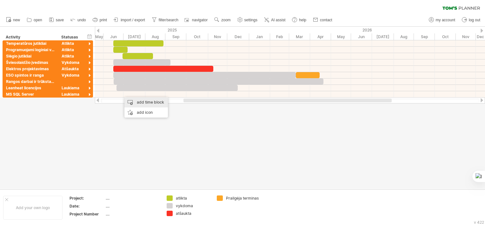
click at [141, 102] on div "add time block" at bounding box center [145, 102] width 43 height 10
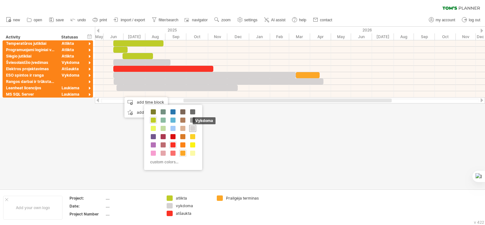
click at [191, 128] on span at bounding box center [192, 128] width 5 height 5
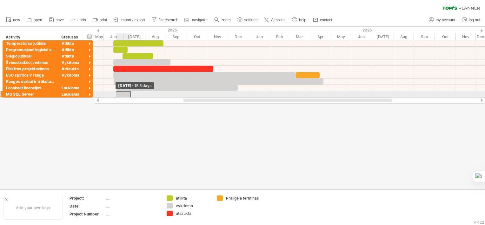
click at [117, 94] on span at bounding box center [116, 94] width 3 height 6
click at [117, 95] on span at bounding box center [116, 94] width 3 height 6
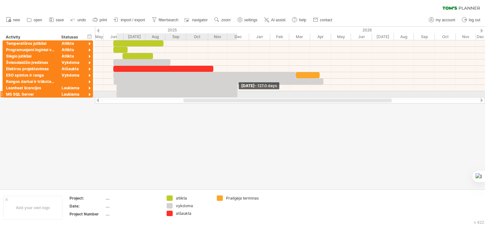
drag, startPoint x: 130, startPoint y: 95, endPoint x: 238, endPoint y: 94, distance: 107.5
click at [237, 93] on span at bounding box center [237, 94] width 3 height 6
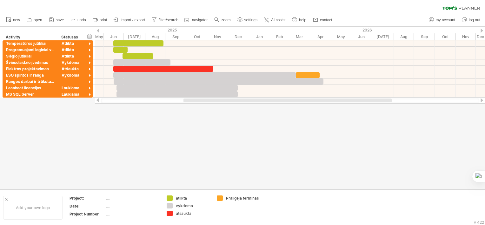
click at [275, 133] on div at bounding box center [242, 108] width 485 height 162
click at [238, 85] on span at bounding box center [237, 88] width 3 height 6
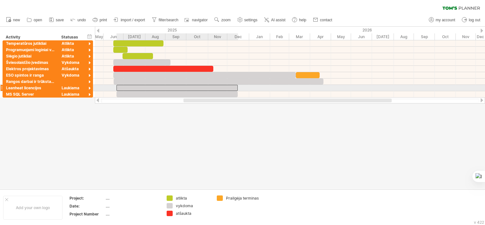
click at [225, 85] on div at bounding box center [177, 88] width 122 height 6
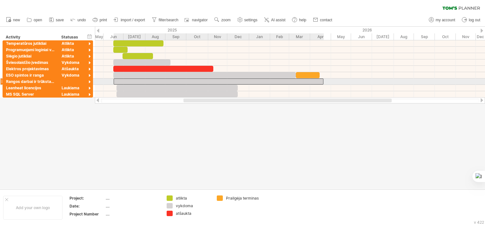
click at [225, 79] on div at bounding box center [219, 81] width 210 height 6
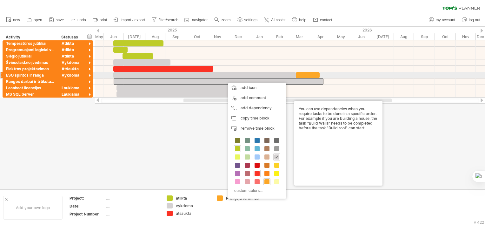
click at [389, 76] on div at bounding box center [290, 75] width 390 height 6
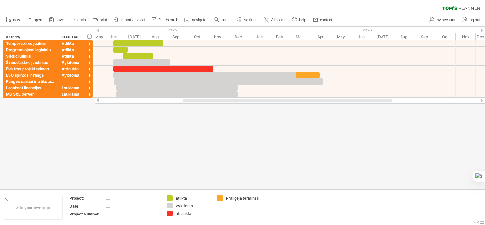
click at [275, 134] on div at bounding box center [242, 108] width 485 height 162
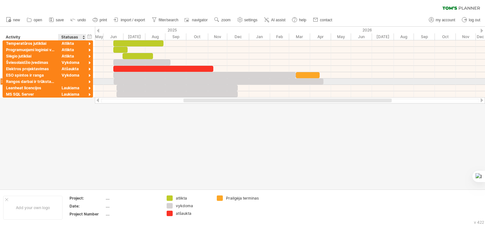
click at [71, 82] on div at bounding box center [72, 81] width 21 height 6
type input "*******"
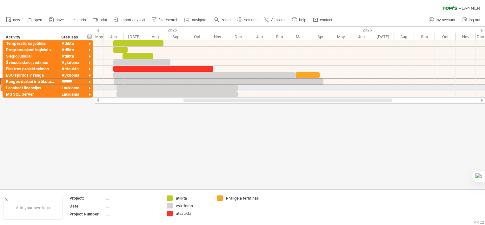
click at [279, 86] on div at bounding box center [290, 88] width 390 height 6
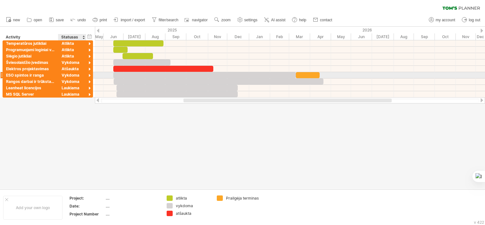
click at [72, 75] on div "Vykdoma" at bounding box center [72, 75] width 21 height 6
click at [308, 74] on div at bounding box center [308, 75] width 24 height 6
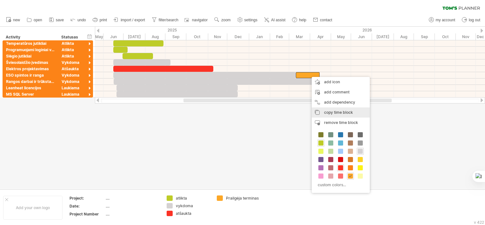
click at [349, 113] on span "copy time block" at bounding box center [338, 112] width 29 height 5
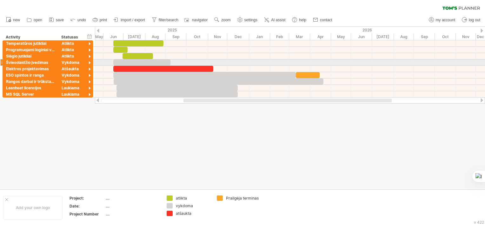
click at [175, 62] on div at bounding box center [290, 62] width 390 height 6
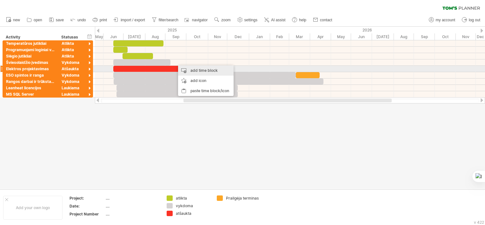
click at [202, 71] on div "add time block" at bounding box center [206, 70] width 56 height 10
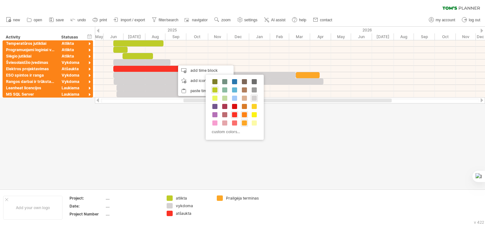
click at [245, 114] on span at bounding box center [244, 114] width 5 height 5
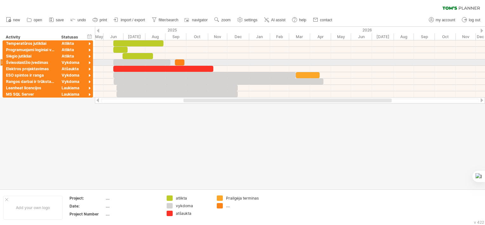
click at [179, 62] on div at bounding box center [180, 62] width 10 height 6
drag, startPoint x: 176, startPoint y: 62, endPoint x: 171, endPoint y: 62, distance: 4.4
click at [171, 62] on span at bounding box center [170, 62] width 3 height 6
click at [182, 62] on div at bounding box center [177, 62] width 14 height 6
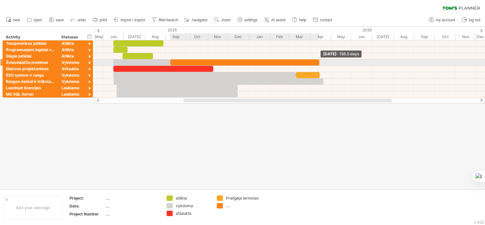
drag, startPoint x: 184, startPoint y: 62, endPoint x: 319, endPoint y: 65, distance: 134.8
click at [319, 65] on span at bounding box center [319, 62] width 3 height 6
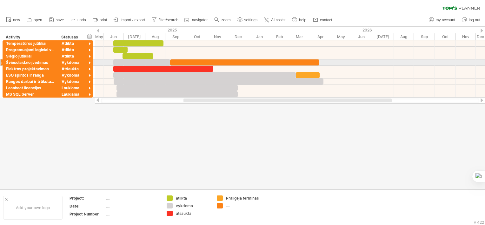
click at [308, 62] on div at bounding box center [244, 62] width 149 height 6
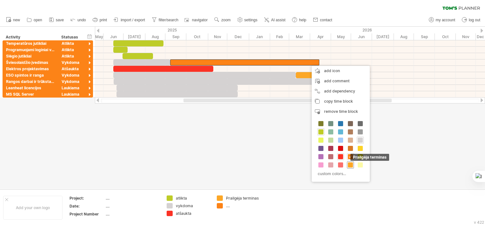
click at [350, 164] on span at bounding box center [350, 164] width 5 height 5
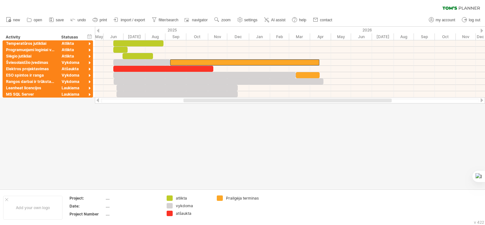
click at [353, 149] on div at bounding box center [242, 108] width 485 height 162
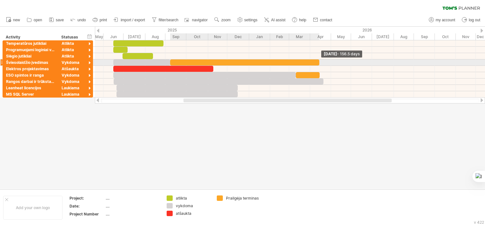
click at [318, 63] on span at bounding box center [319, 62] width 3 height 6
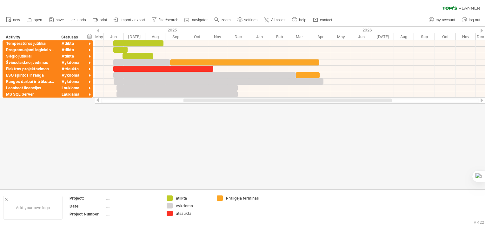
click at [334, 126] on div at bounding box center [242, 108] width 485 height 162
click at [316, 62] on div at bounding box center [244, 62] width 149 height 6
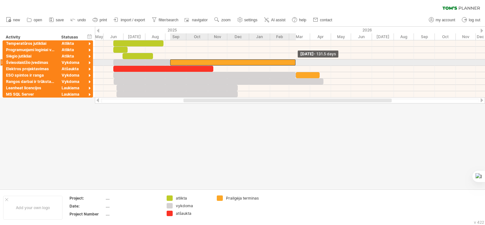
drag, startPoint x: 319, startPoint y: 62, endPoint x: 295, endPoint y: 65, distance: 24.0
click at [295, 65] on span at bounding box center [295, 62] width 3 height 6
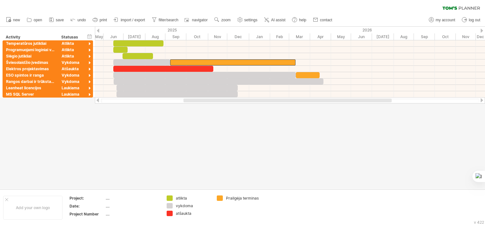
click at [319, 122] on div at bounding box center [242, 108] width 485 height 162
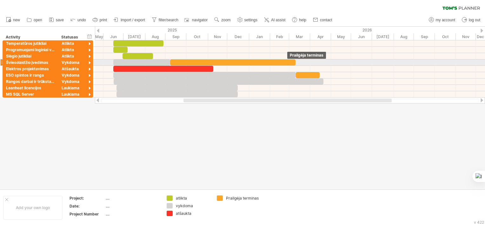
click at [288, 63] on div at bounding box center [232, 62] width 125 height 6
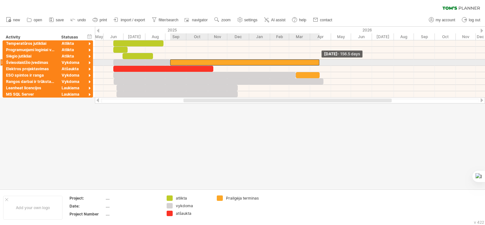
drag, startPoint x: 294, startPoint y: 62, endPoint x: 318, endPoint y: 62, distance: 23.8
click at [318, 62] on span at bounding box center [319, 62] width 3 height 6
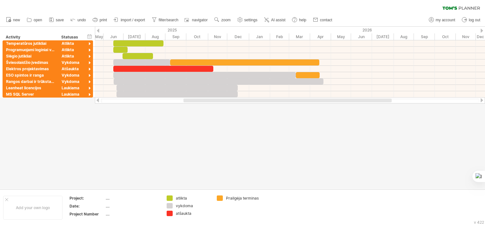
click at [324, 126] on div at bounding box center [242, 108] width 485 height 162
click at [202, 77] on div at bounding box center [204, 75] width 182 height 6
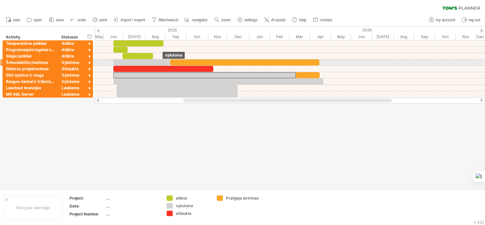
click at [161, 62] on div at bounding box center [141, 62] width 57 height 6
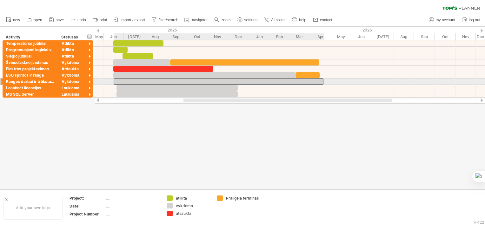
click at [247, 81] on div at bounding box center [219, 81] width 210 height 6
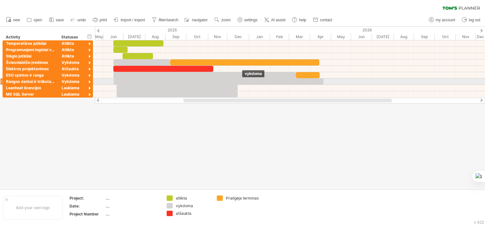
click at [241, 80] on div at bounding box center [219, 81] width 210 height 6
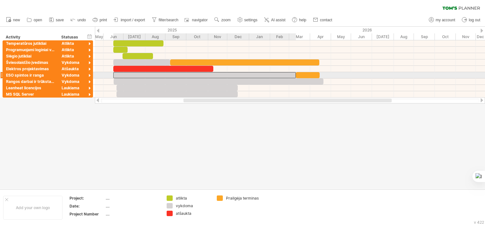
click at [245, 74] on div at bounding box center [204, 75] width 182 height 6
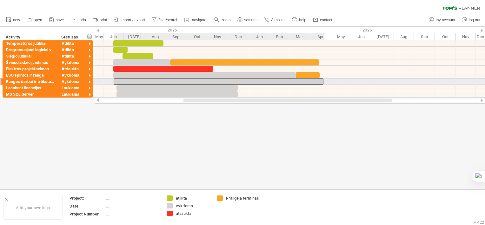
click at [249, 81] on div at bounding box center [219, 81] width 210 height 6
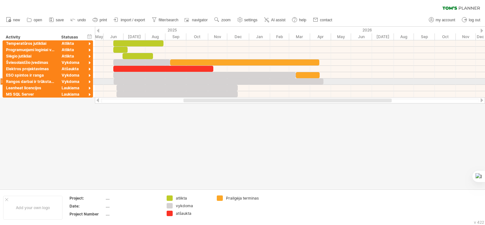
click at [249, 81] on div at bounding box center [219, 81] width 210 height 6
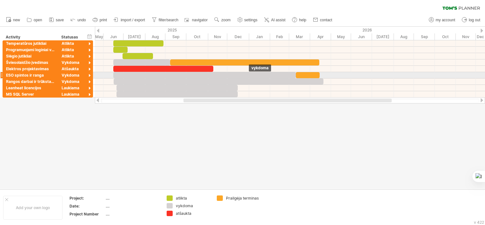
click at [249, 75] on div at bounding box center [204, 75] width 182 height 6
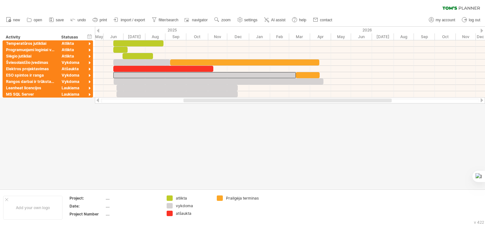
click at [267, 134] on div at bounding box center [242, 108] width 485 height 162
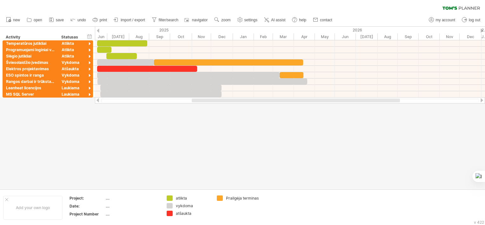
drag, startPoint x: 266, startPoint y: 101, endPoint x: 275, endPoint y: 103, distance: 8.5
click at [275, 103] on div at bounding box center [290, 100] width 390 height 6
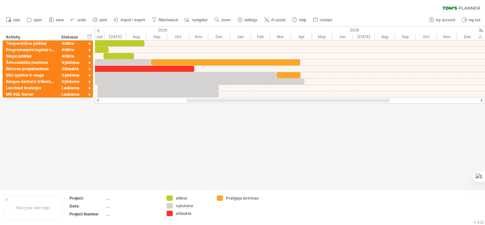
click at [286, 100] on div at bounding box center [288, 100] width 203 height 4
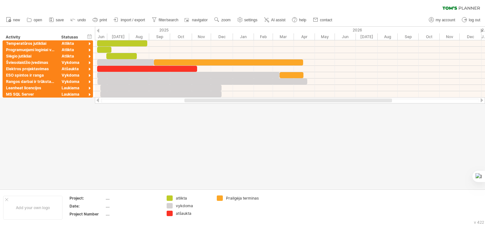
click at [281, 101] on div at bounding box center [287, 100] width 207 height 4
click at [58, 20] on span "save" at bounding box center [60, 20] width 8 height 4
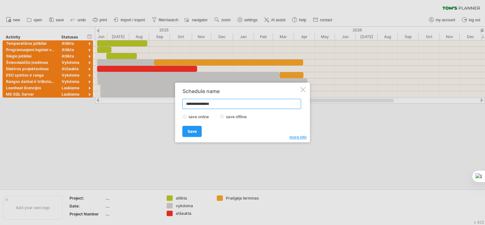
type input "**********"
click at [230, 116] on label "save offline" at bounding box center [238, 116] width 28 height 5
click at [195, 129] on span "Save" at bounding box center [191, 131] width 9 height 5
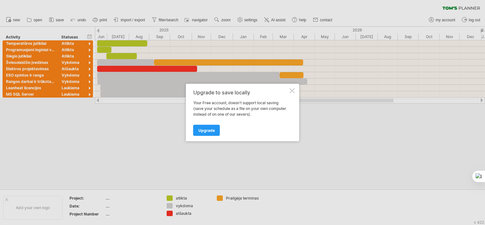
click at [296, 91] on div "Upgrade to save locally Your Free account, doesn't support local saving (save y…" at bounding box center [242, 112] width 113 height 57
click at [291, 91] on div at bounding box center [292, 90] width 5 height 5
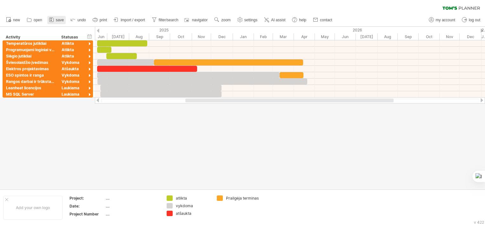
click at [51, 20] on rect at bounding box center [50, 20] width 1 height 1
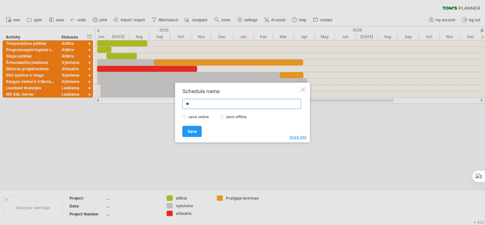
type input "*"
type input "**********"
click at [197, 131] on link "Save" at bounding box center [191, 131] width 19 height 11
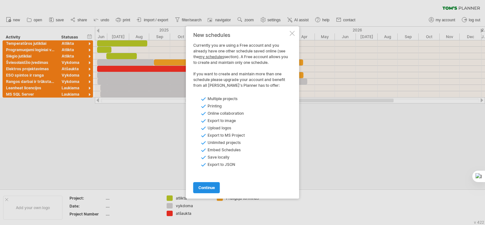
drag, startPoint x: 290, startPoint y: 34, endPoint x: 213, endPoint y: 187, distance: 171.5
click at [213, 187] on div "New schedules Currently you are using a Free account and you already have one o…" at bounding box center [240, 112] width 95 height 161
click at [213, 187] on span "continue" at bounding box center [206, 187] width 16 height 5
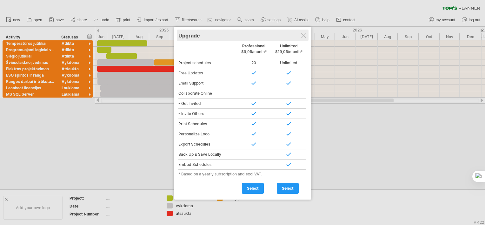
click at [304, 32] on div "Upgrade" at bounding box center [242, 35] width 128 height 11
click at [305, 36] on div at bounding box center [303, 35] width 5 height 5
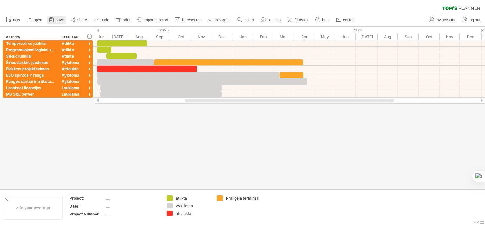
click at [52, 20] on icon at bounding box center [51, 19] width 6 height 6
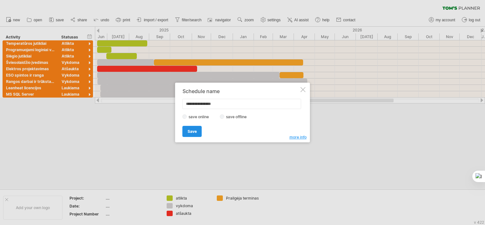
click at [196, 129] on span "Save" at bounding box center [191, 131] width 9 height 5
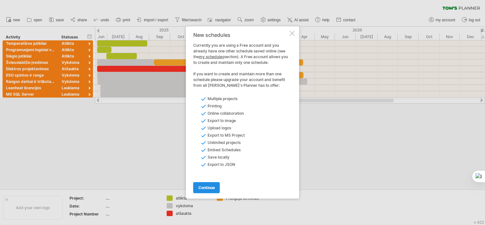
click at [211, 186] on span "continue" at bounding box center [206, 187] width 16 height 5
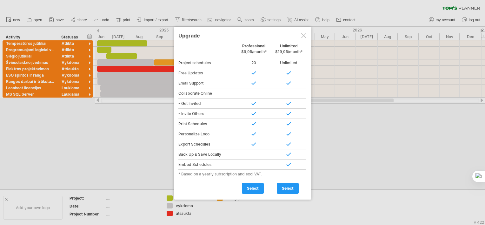
click at [303, 35] on div at bounding box center [303, 35] width 5 height 5
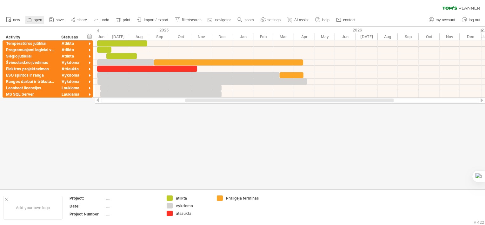
click at [35, 19] on span "open" at bounding box center [38, 20] width 9 height 4
type input "*******"
type input "**********"
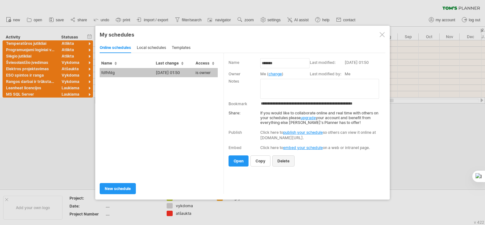
click at [283, 161] on span "delete" at bounding box center [283, 160] width 12 height 5
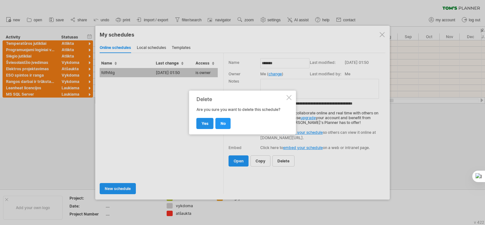
click at [204, 123] on span "yes" at bounding box center [204, 123] width 7 height 5
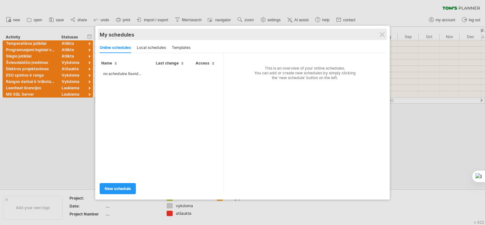
click at [381, 37] on div "My schedules share/collaborate online" at bounding box center [243, 34] width 286 height 11
click at [384, 34] on div "My schedules" at bounding box center [243, 34] width 286 height 6
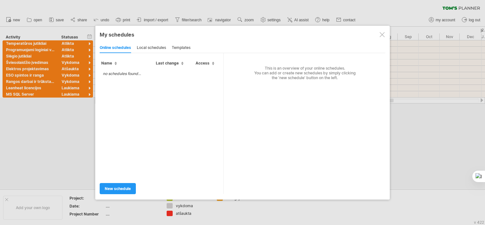
click at [381, 33] on div at bounding box center [381, 34] width 5 height 5
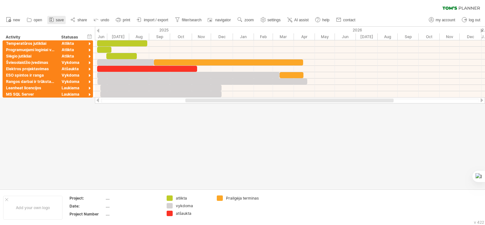
click at [56, 19] on link "save" at bounding box center [56, 20] width 18 height 8
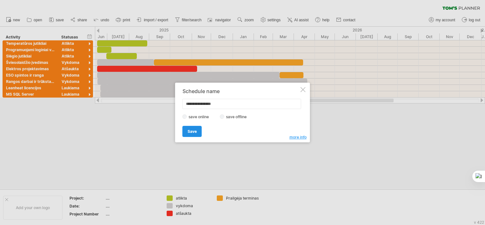
click at [193, 128] on link "Save" at bounding box center [191, 131] width 19 height 11
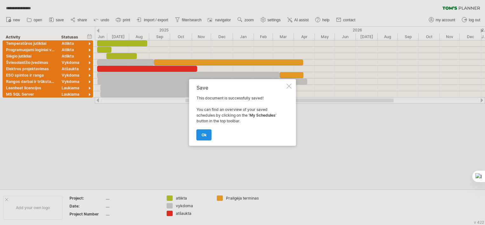
click at [204, 137] on span "ok" at bounding box center [203, 134] width 5 height 5
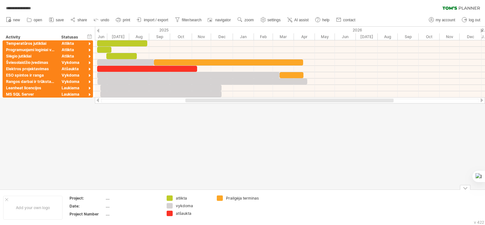
click at [108, 198] on div "...." at bounding box center [132, 197] width 53 height 5
type input "**********"
click at [197, 160] on div at bounding box center [242, 108] width 485 height 162
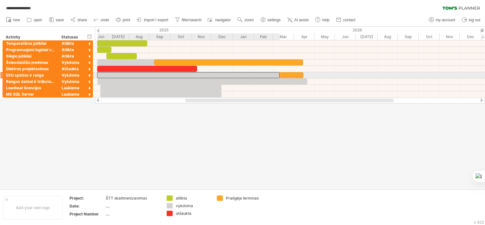
click at [191, 77] on div at bounding box center [188, 75] width 182 height 6
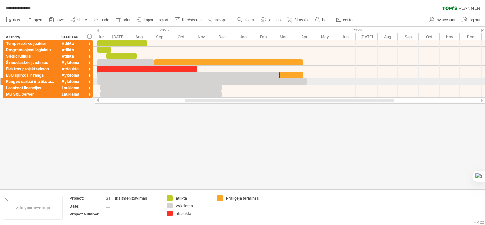
click at [191, 82] on div at bounding box center [202, 81] width 210 height 6
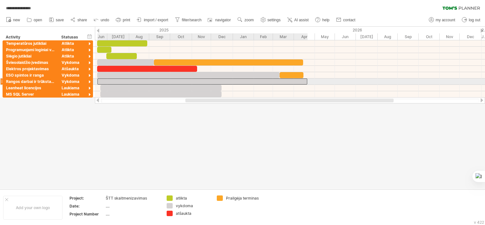
click at [193, 81] on div at bounding box center [202, 81] width 210 height 6
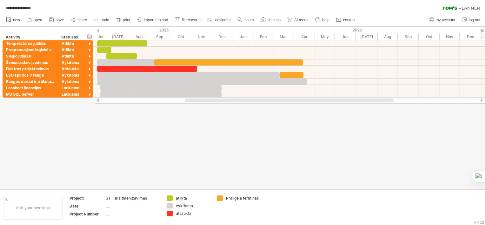
click at [207, 122] on div at bounding box center [242, 108] width 485 height 162
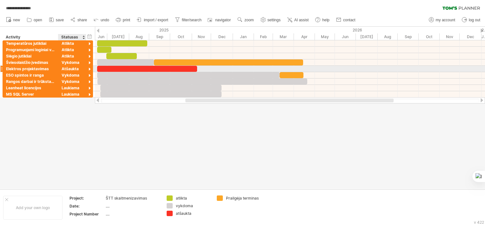
click at [72, 69] on div "Atšaukta" at bounding box center [72, 69] width 21 height 6
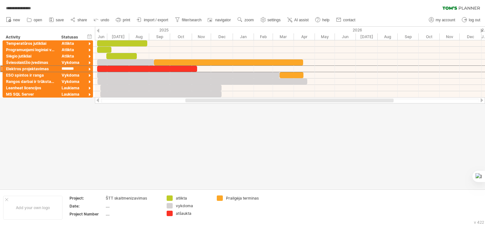
click at [155, 127] on div at bounding box center [242, 108] width 485 height 162
click at [20, 37] on div "Activity" at bounding box center [30, 37] width 49 height 6
click at [20, 37] on input "********" at bounding box center [30, 37] width 49 height 6
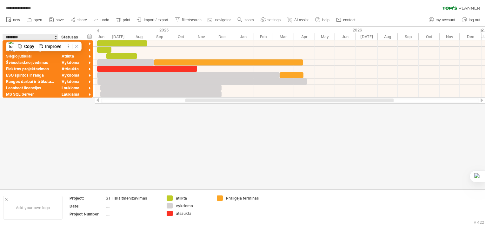
click at [20, 37] on input "********" at bounding box center [30, 37] width 49 height 6
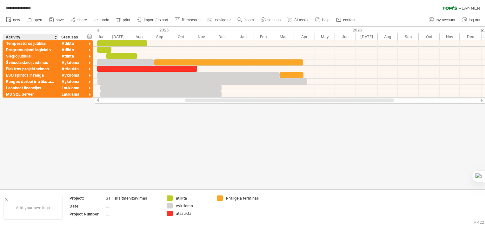
click at [15, 37] on div "Activity" at bounding box center [30, 37] width 49 height 6
click at [15, 37] on input "********" at bounding box center [30, 37] width 49 height 6
type input "**********"
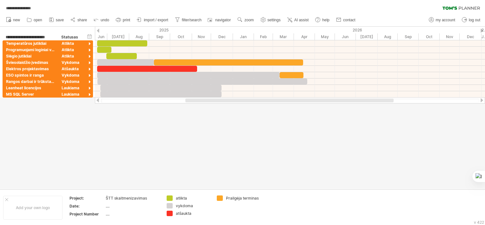
click at [235, 112] on div at bounding box center [242, 108] width 485 height 162
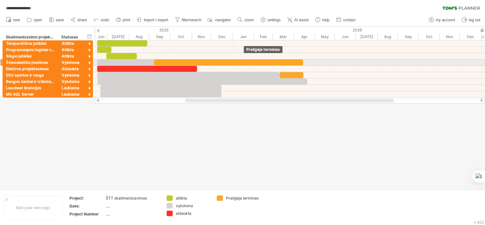
click at [243, 62] on div at bounding box center [228, 62] width 149 height 6
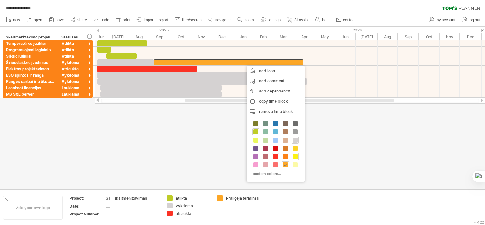
click at [296, 154] on span at bounding box center [294, 156] width 5 height 5
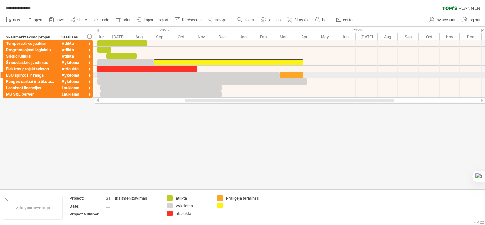
click at [295, 73] on div at bounding box center [291, 75] width 24 height 6
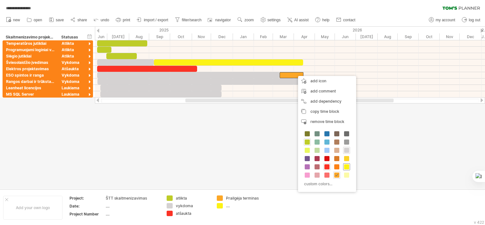
click at [346, 166] on span at bounding box center [346, 166] width 5 height 5
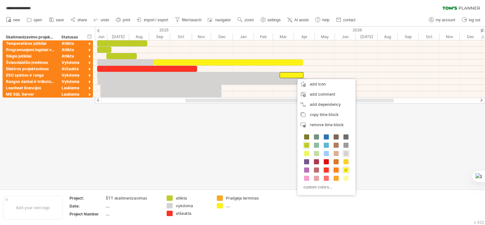
click at [338, 170] on span at bounding box center [335, 169] width 5 height 5
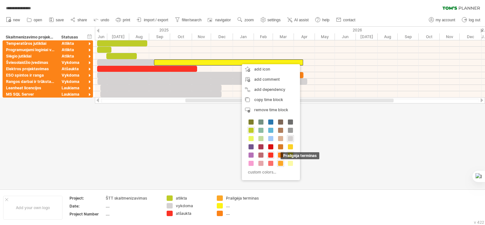
click at [281, 162] on span at bounding box center [280, 163] width 5 height 5
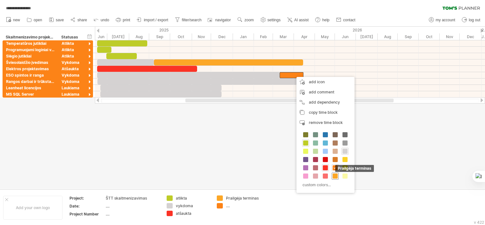
click at [333, 174] on span at bounding box center [334, 175] width 5 height 5
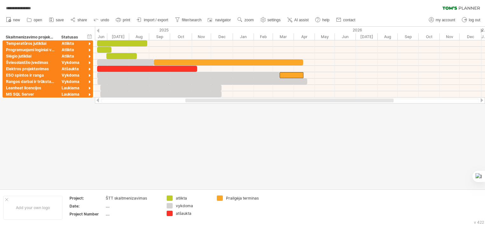
click at [298, 161] on div at bounding box center [242, 108] width 485 height 162
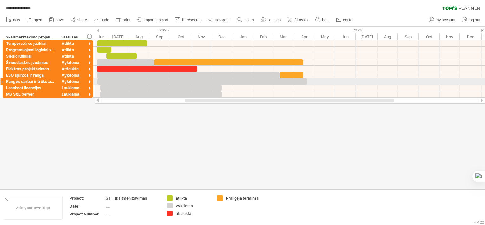
click at [246, 81] on div at bounding box center [202, 81] width 210 height 6
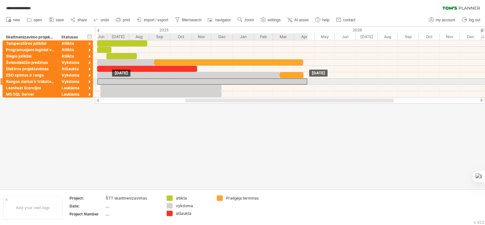
click at [246, 81] on div at bounding box center [202, 81] width 210 height 6
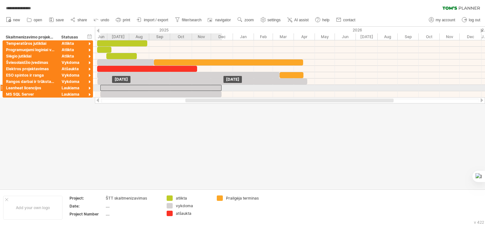
click at [220, 88] on div at bounding box center [161, 88] width 122 height 6
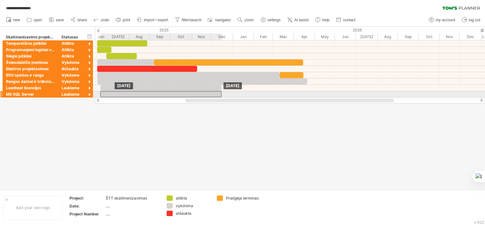
click at [216, 94] on div at bounding box center [161, 94] width 122 height 6
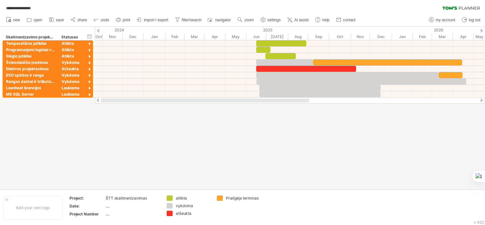
drag, startPoint x: 238, startPoint y: 100, endPoint x: 108, endPoint y: 109, distance: 130.1
click at [108, 109] on div "**********" at bounding box center [242, 112] width 485 height 225
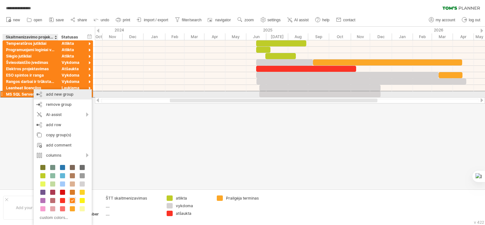
click at [79, 94] on div "add new group" at bounding box center [63, 94] width 58 height 10
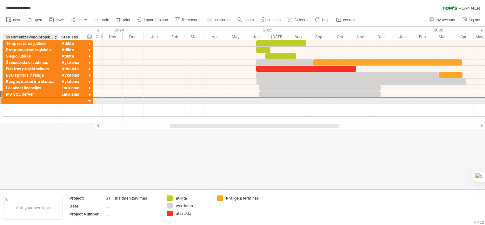
click at [44, 101] on div at bounding box center [30, 100] width 49 height 6
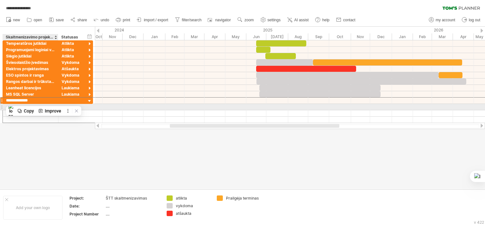
type input "*"
type input "**********"
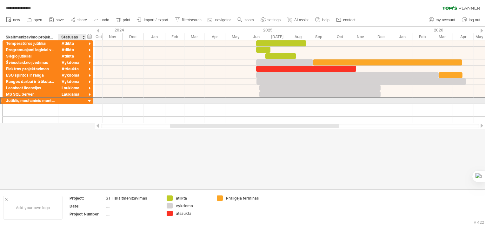
click at [67, 102] on div at bounding box center [72, 100] width 21 height 6
type input "*******"
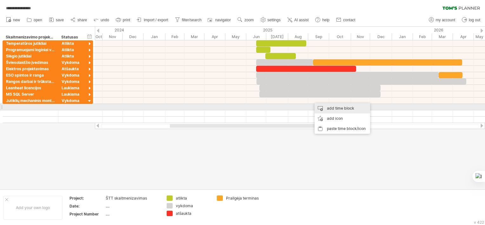
click at [331, 107] on div "add time block" at bounding box center [342, 108] width 56 height 10
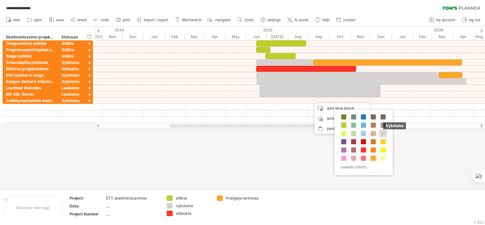
click at [382, 132] on span at bounding box center [382, 133] width 5 height 5
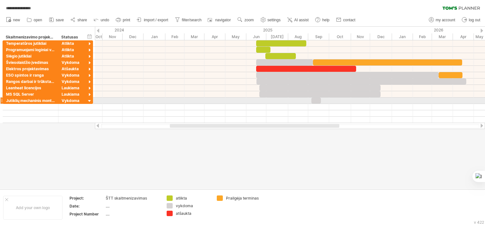
click at [316, 98] on div at bounding box center [316, 100] width 10 height 6
drag, startPoint x: 312, startPoint y: 100, endPoint x: 320, endPoint y: 100, distance: 8.2
click at [320, 100] on div at bounding box center [320, 100] width 2 height 6
drag, startPoint x: 321, startPoint y: 100, endPoint x: 334, endPoint y: 99, distance: 13.1
click at [334, 99] on span at bounding box center [333, 100] width 3 height 6
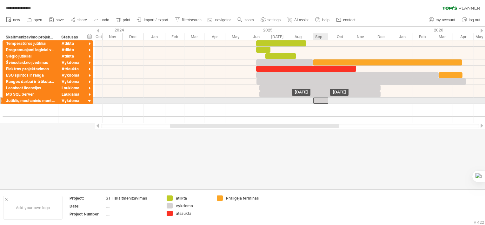
drag, startPoint x: 321, startPoint y: 99, endPoint x: 315, endPoint y: 100, distance: 6.4
click at [315, 100] on div at bounding box center [320, 100] width 15 height 6
drag, startPoint x: 328, startPoint y: 99, endPoint x: 342, endPoint y: 99, distance: 13.6
click at [342, 99] on span at bounding box center [341, 100] width 3 height 6
click at [333, 100] on div at bounding box center [327, 100] width 29 height 6
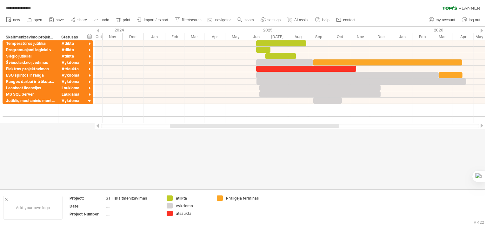
click at [299, 151] on div at bounding box center [242, 108] width 485 height 162
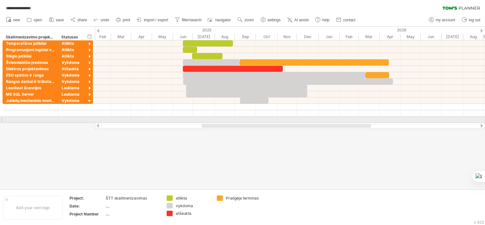
drag, startPoint x: 322, startPoint y: 126, endPoint x: 353, endPoint y: 122, distance: 31.9
click at [353, 122] on div "**********" at bounding box center [242, 112] width 485 height 225
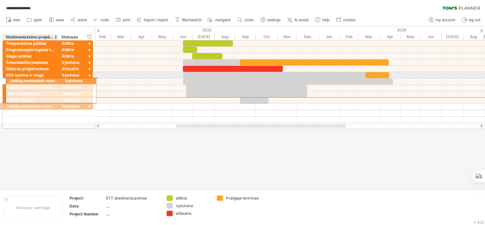
drag, startPoint x: 43, startPoint y: 101, endPoint x: 45, endPoint y: 80, distance: 21.6
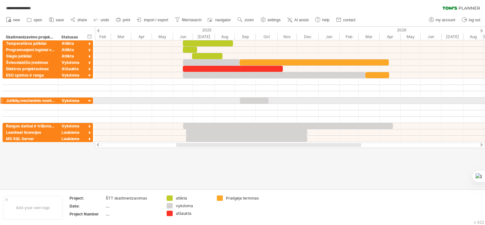
click at [91, 100] on div at bounding box center [90, 101] width 6 height 6
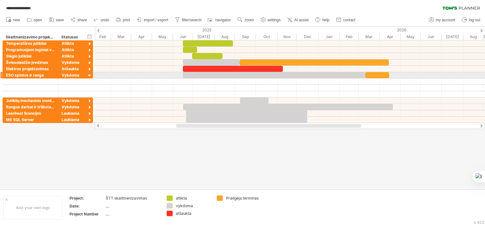
click at [90, 76] on div at bounding box center [90, 76] width 6 height 6
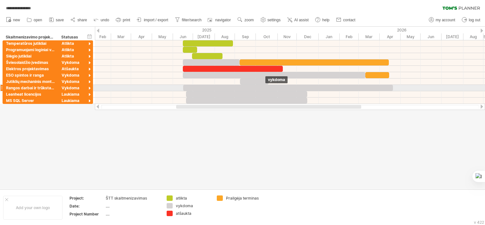
click at [264, 88] on div at bounding box center [288, 88] width 210 height 6
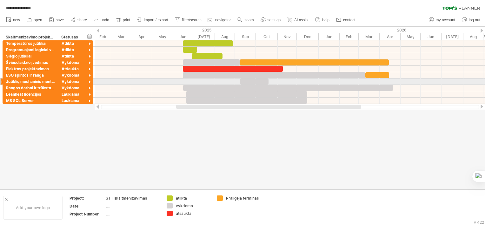
click at [260, 82] on div at bounding box center [254, 81] width 29 height 6
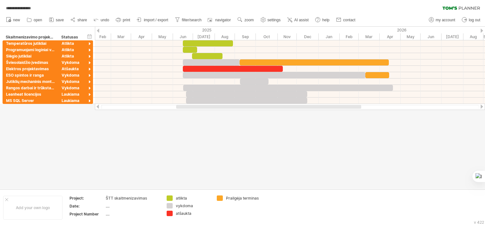
click at [286, 126] on div at bounding box center [242, 108] width 485 height 162
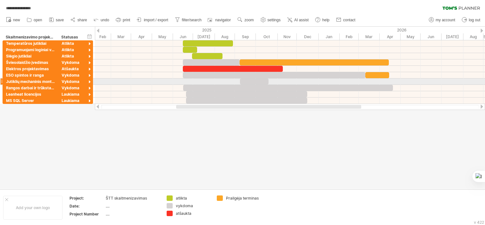
click at [256, 82] on div at bounding box center [254, 81] width 29 height 6
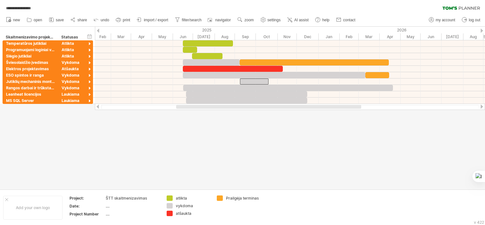
click at [300, 142] on div at bounding box center [242, 108] width 485 height 162
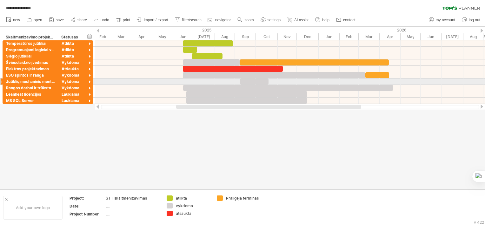
click at [262, 81] on div at bounding box center [254, 81] width 29 height 6
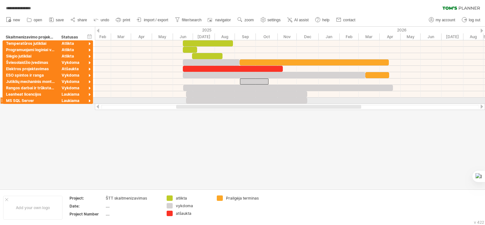
click at [301, 101] on div at bounding box center [247, 100] width 122 height 6
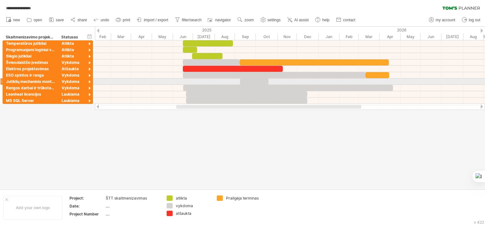
click at [259, 80] on div at bounding box center [254, 81] width 29 height 6
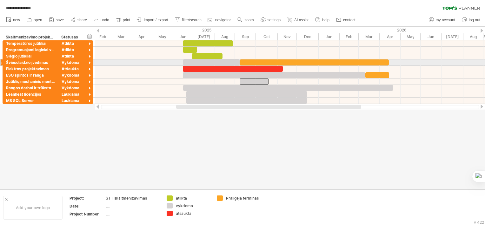
click at [227, 62] on div at bounding box center [211, 62] width 57 height 6
click at [250, 63] on div at bounding box center [314, 62] width 149 height 6
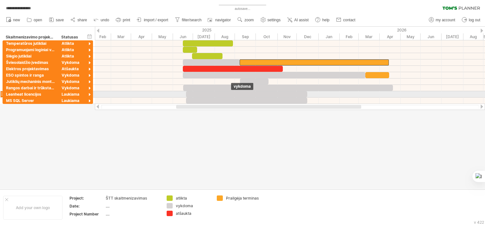
click at [231, 94] on div at bounding box center [247, 94] width 122 height 6
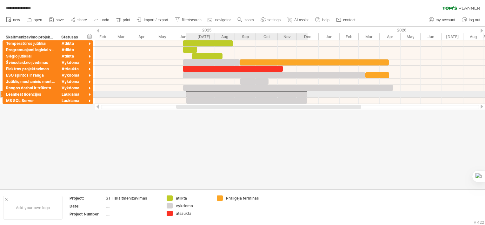
click at [231, 94] on div at bounding box center [247, 94] width 122 height 6
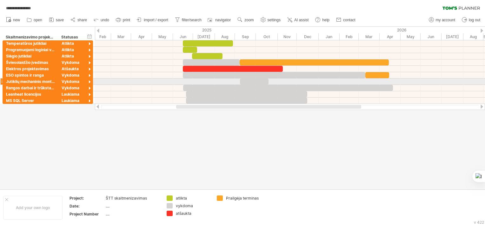
click at [250, 81] on div at bounding box center [254, 81] width 29 height 6
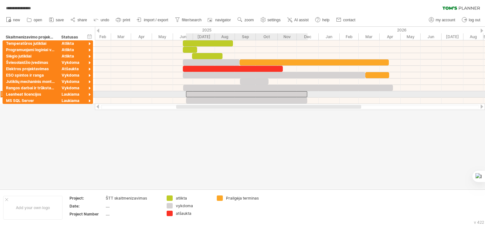
click at [213, 94] on div at bounding box center [247, 94] width 122 height 6
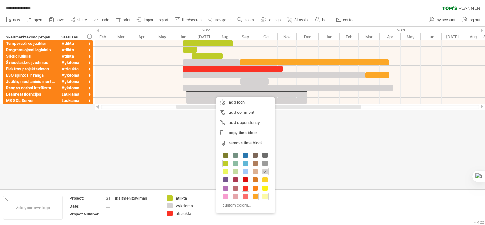
click at [266, 195] on span at bounding box center [264, 196] width 5 height 5
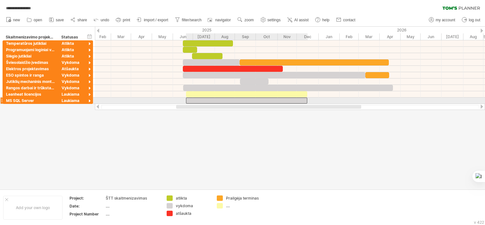
click at [269, 100] on div at bounding box center [247, 100] width 122 height 6
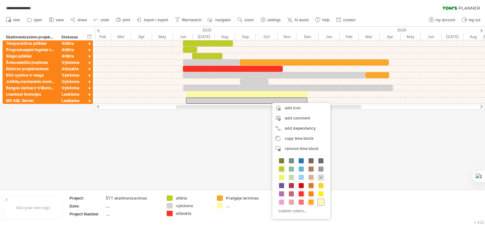
click at [320, 201] on span at bounding box center [320, 201] width 5 height 5
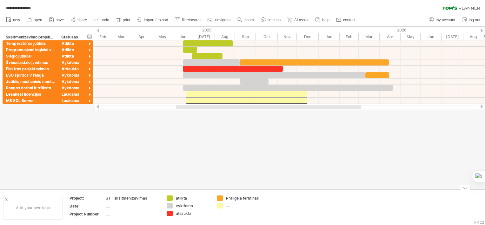
click at [230, 207] on div "...." at bounding box center [243, 205] width 35 height 5
type input "********"
click at [305, 144] on div at bounding box center [242, 108] width 485 height 162
drag, startPoint x: 312, startPoint y: 109, endPoint x: 296, endPoint y: 109, distance: 15.9
click at [296, 109] on div at bounding box center [290, 106] width 390 height 6
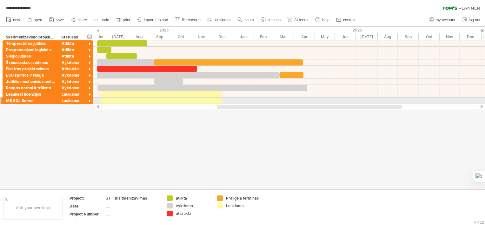
drag, startPoint x: 310, startPoint y: 108, endPoint x: 350, endPoint y: 104, distance: 40.8
click at [350, 104] on div at bounding box center [290, 106] width 390 height 6
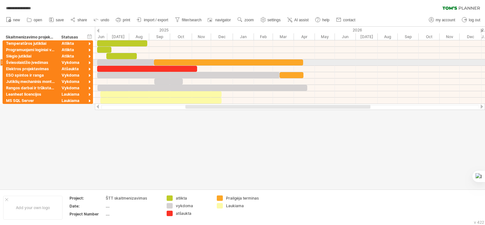
click at [136, 62] on div at bounding box center [125, 62] width 57 height 6
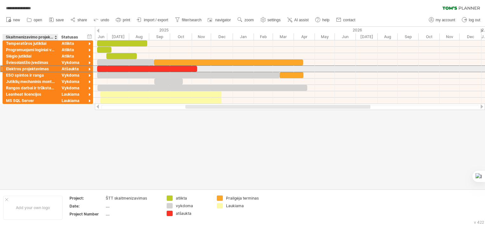
click at [47, 70] on div "Elektros projektavimas" at bounding box center [30, 69] width 49 height 6
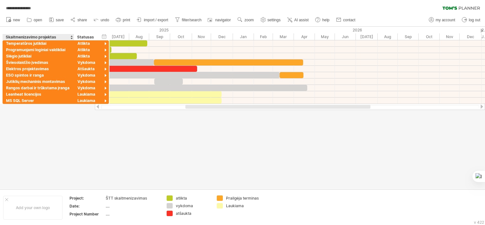
drag, startPoint x: 57, startPoint y: 36, endPoint x: 73, endPoint y: 36, distance: 15.9
click at [73, 36] on div at bounding box center [74, 37] width 2 height 6
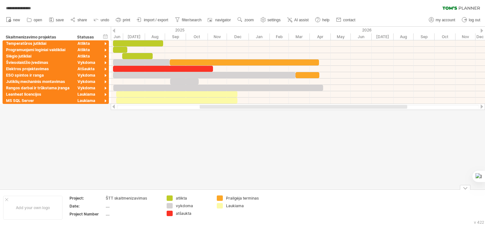
click at [106, 205] on div "...." at bounding box center [132, 205] width 53 height 5
type input "**"
click at [74, 198] on div "Project:" at bounding box center [86, 197] width 35 height 5
type input "*"
type input "*********"
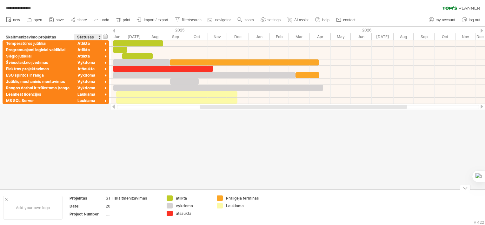
click at [81, 204] on div "Date:" at bounding box center [86, 205] width 35 height 5
click at [78, 205] on input "*****" at bounding box center [85, 205] width 32 height 5
drag, startPoint x: 80, startPoint y: 205, endPoint x: 70, endPoint y: 206, distance: 10.5
click at [70, 206] on input "*****" at bounding box center [85, 205] width 32 height 5
click at [123, 211] on div "...." at bounding box center [132, 213] width 53 height 5
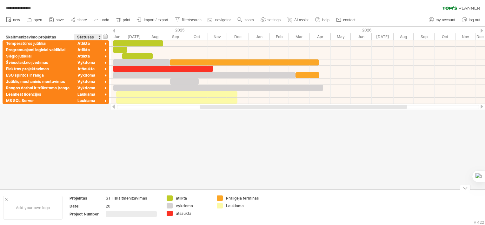
click at [90, 214] on div "Project Number" at bounding box center [86, 213] width 35 height 5
click at [105, 209] on div "remove project data" at bounding box center [119, 209] width 53 height 10
click at [85, 208] on th "Date:" at bounding box center [87, 206] width 36 height 7
click at [76, 205] on input "*****" at bounding box center [85, 205] width 32 height 5
drag, startPoint x: 78, startPoint y: 205, endPoint x: 70, endPoint y: 206, distance: 8.3
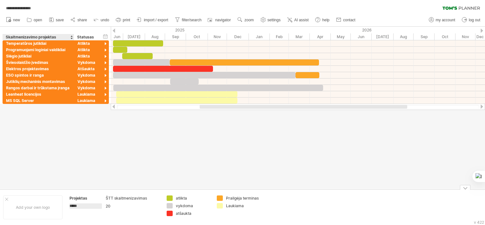
click at [70, 206] on input "*****" at bounding box center [85, 205] width 32 height 5
type input "**********"
click at [111, 204] on div "20" at bounding box center [132, 205] width 53 height 5
type input "**********"
click at [131, 211] on td "**********" at bounding box center [115, 207] width 98 height 24
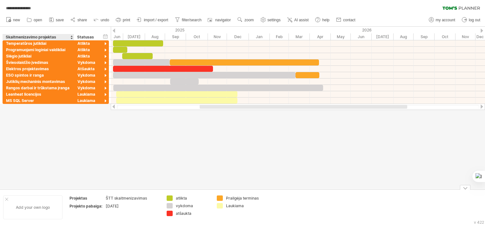
click at [6, 197] on div at bounding box center [6, 198] width 3 height 3
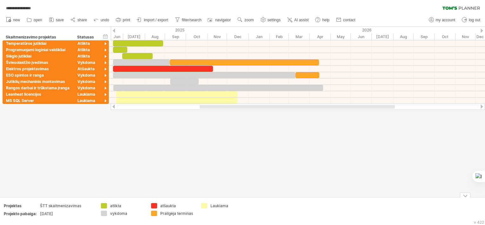
click at [242, 207] on div "Laukiama" at bounding box center [227, 205] width 35 height 5
drag, startPoint x: 290, startPoint y: 204, endPoint x: 290, endPoint y: 198, distance: 5.4
click at [290, 198] on div "Add your own logo Projektas ŠTT skaitmenizavimas Projekto pabaiga: [DATE] atlik…" at bounding box center [242, 211] width 485 height 28
click at [44, 224] on div "Add your own logo Projektas ŠTT skaitmenizavimas Projekto pabaiga: [DATE] atlik…" at bounding box center [242, 211] width 485 height 28
click at [46, 217] on td "[DATE]" at bounding box center [67, 214] width 54 height 7
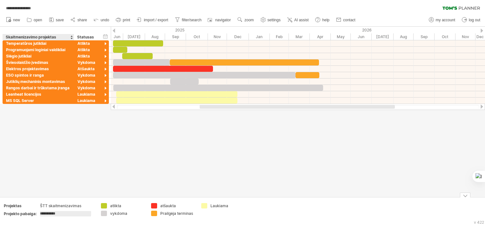
click at [47, 214] on input "**********" at bounding box center [65, 213] width 51 height 5
click at [48, 213] on input "**********" at bounding box center [65, 213] width 51 height 5
type input "**********"
click at [155, 174] on div at bounding box center [242, 112] width 485 height 170
click at [142, 197] on div "Add your own logo Projektas ŠTT skaitmenizavimas Projekto pabaiga: [DATE] atlik…" at bounding box center [242, 211] width 485 height 28
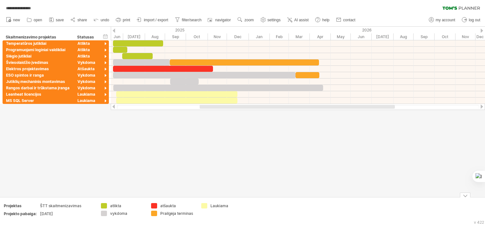
click at [161, 205] on div "atšaukta" at bounding box center [177, 205] width 35 height 5
click at [162, 207] on input "********" at bounding box center [175, 205] width 31 height 5
type input "********"
click at [112, 206] on div "atlikta" at bounding box center [127, 205] width 35 height 5
click at [112, 206] on input "*******" at bounding box center [125, 205] width 31 height 5
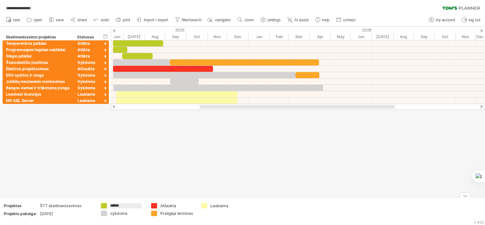
type input "*******"
click at [111, 215] on div "vykdoma" at bounding box center [127, 212] width 35 height 5
click at [111, 213] on input "*******" at bounding box center [125, 212] width 31 height 5
type input "*******"
click at [205, 183] on div at bounding box center [242, 112] width 485 height 170
